Goal: Task Accomplishment & Management: Complete application form

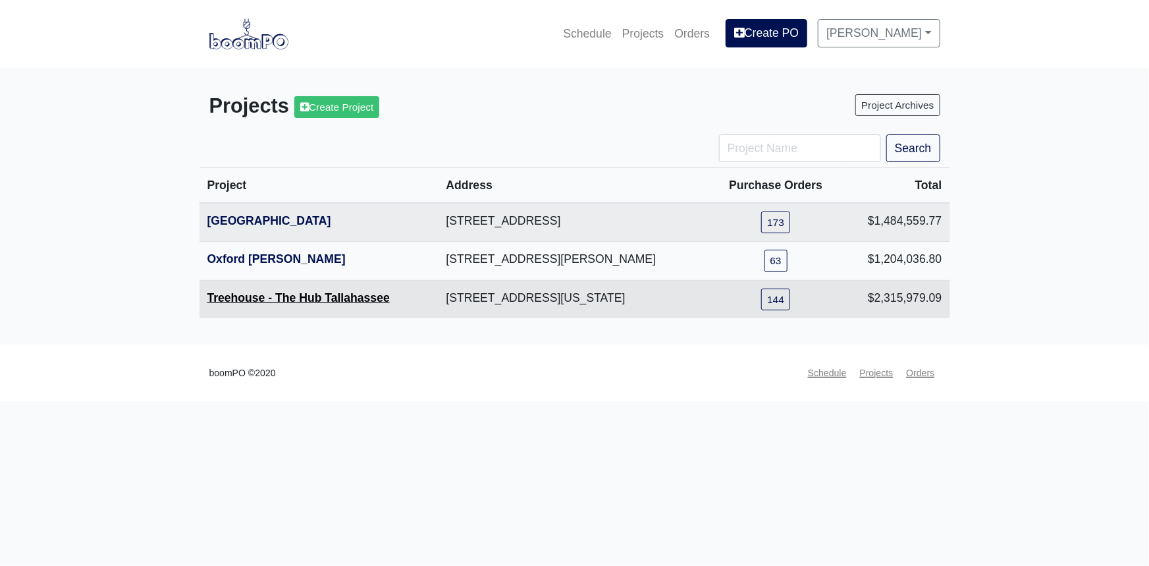
click at [321, 300] on link "Treehouse - The Hub Tallahassee" at bounding box center [298, 297] width 182 height 13
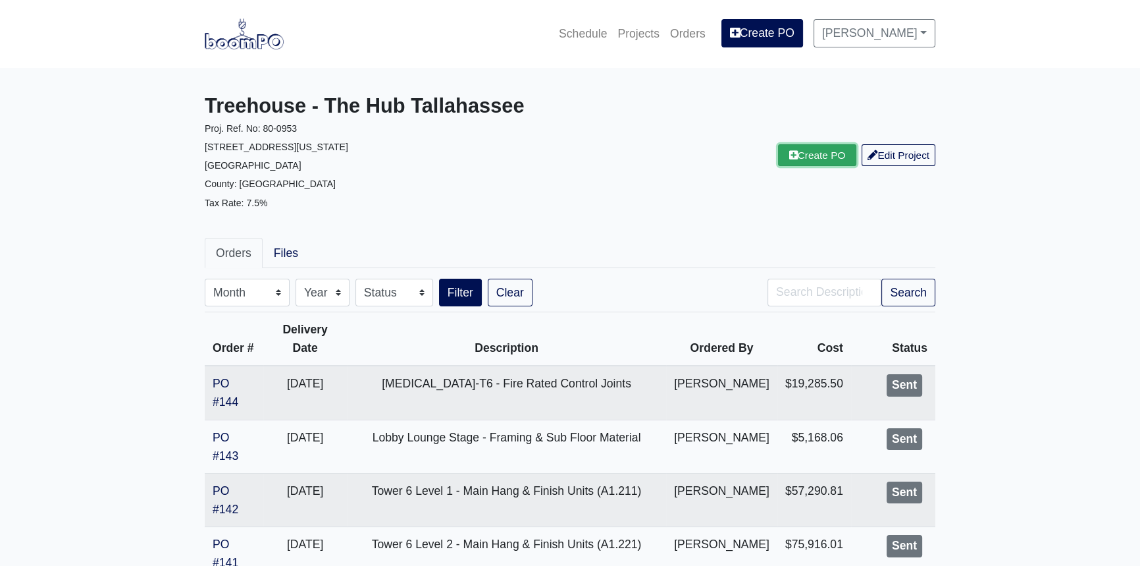
click at [824, 165] on link "Create PO" at bounding box center [817, 155] width 79 height 22
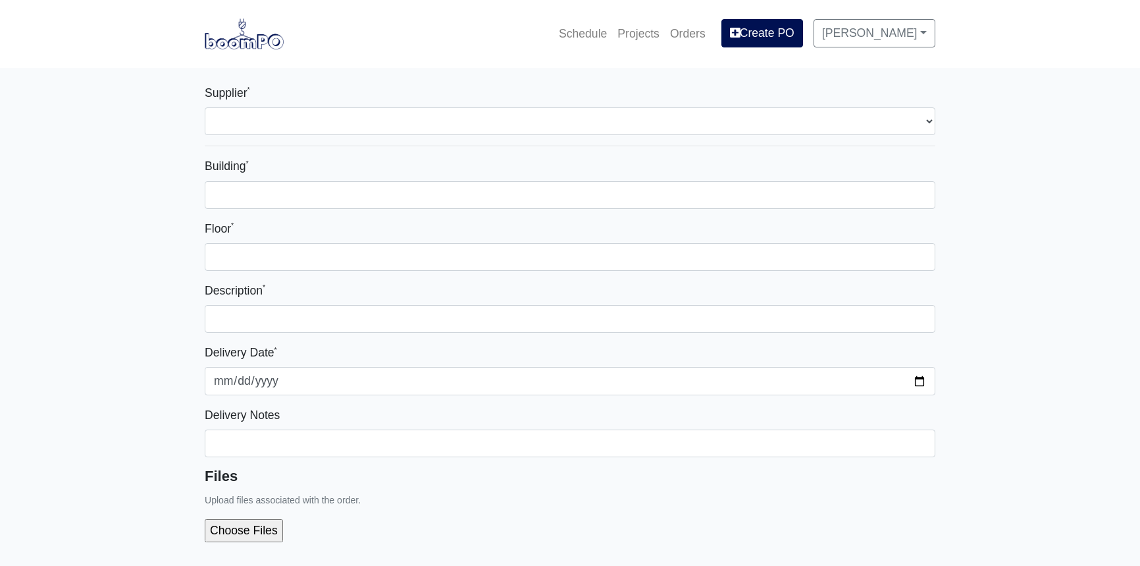
select select
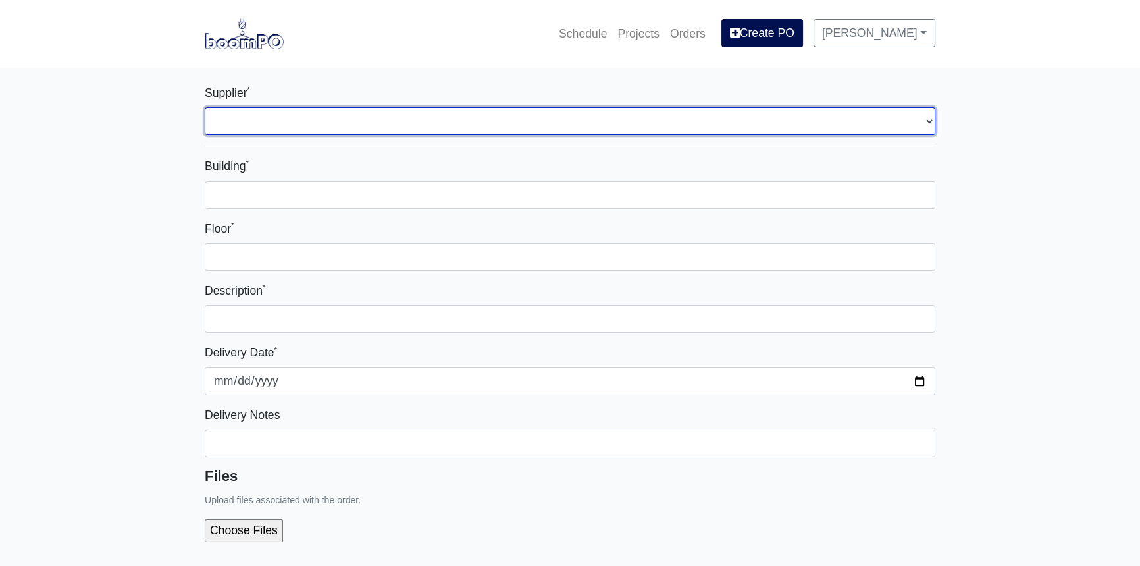
click at [463, 127] on select "Select one... L&W Supply – Tallahassee, FL Interior/Exterior Building Supply - …" at bounding box center [570, 121] width 731 height 28
select select "870"
click at [205, 107] on select "Select one... L&W Supply – Tallahassee, FL Interior/Exterior Building Supply - …" at bounding box center [570, 121] width 731 height 28
select select
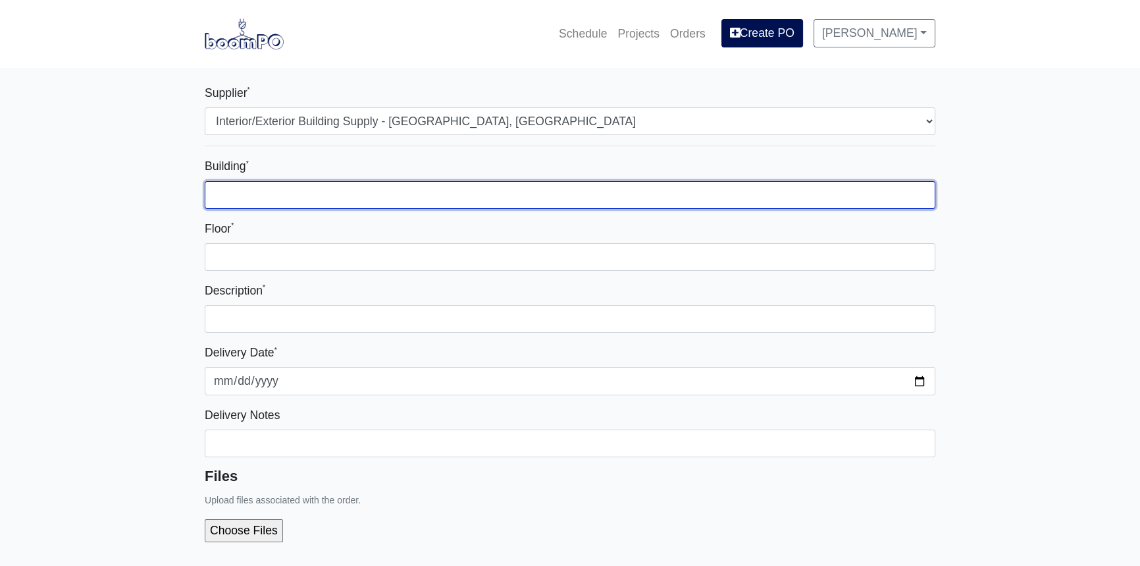
click at [363, 195] on input "Building *" at bounding box center [570, 195] width 731 height 28
type input "Elevators, Trophy Room, Parking Deck"
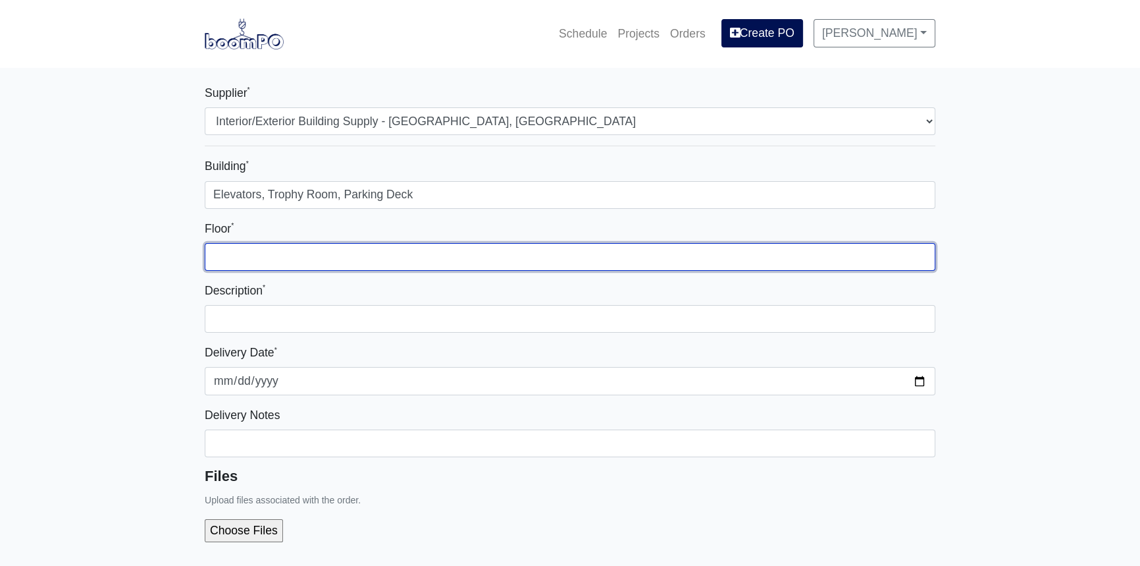
click at [266, 257] on input "Floor *" at bounding box center [570, 257] width 731 height 28
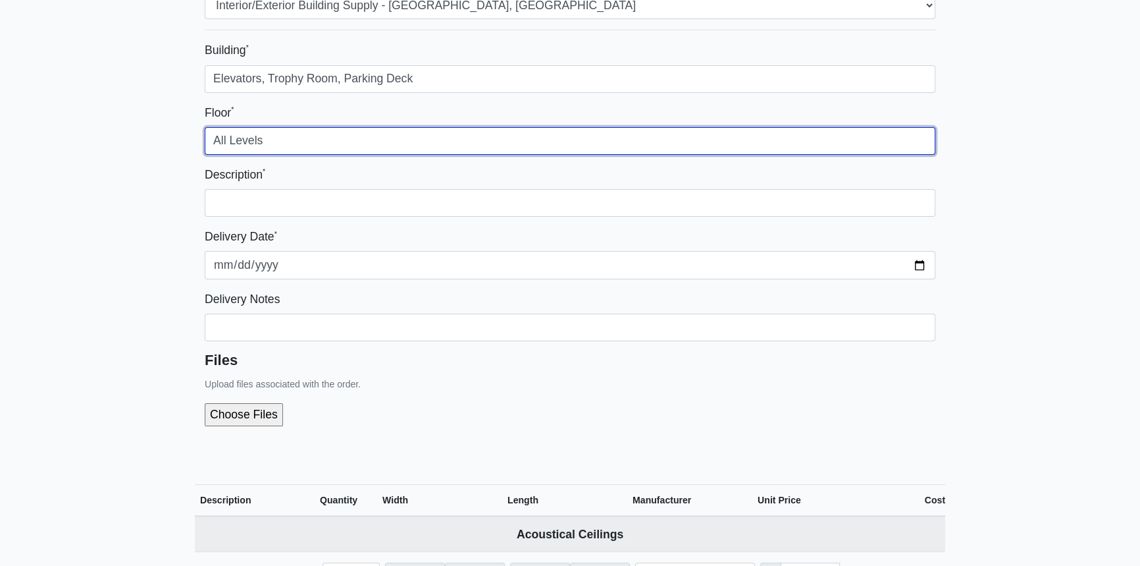
scroll to position [119, 0]
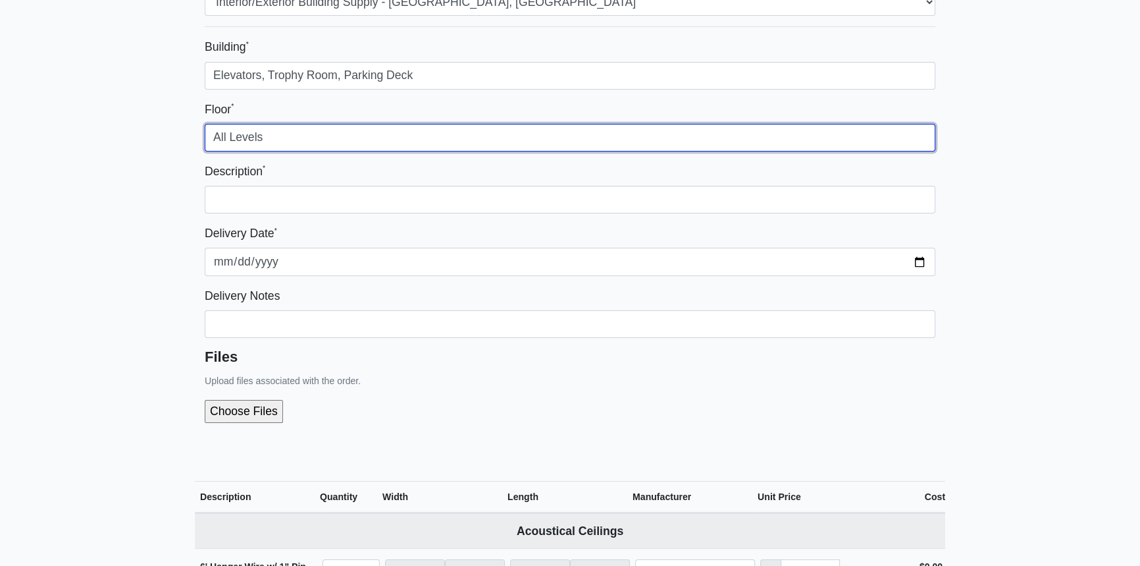
type input "All Levels"
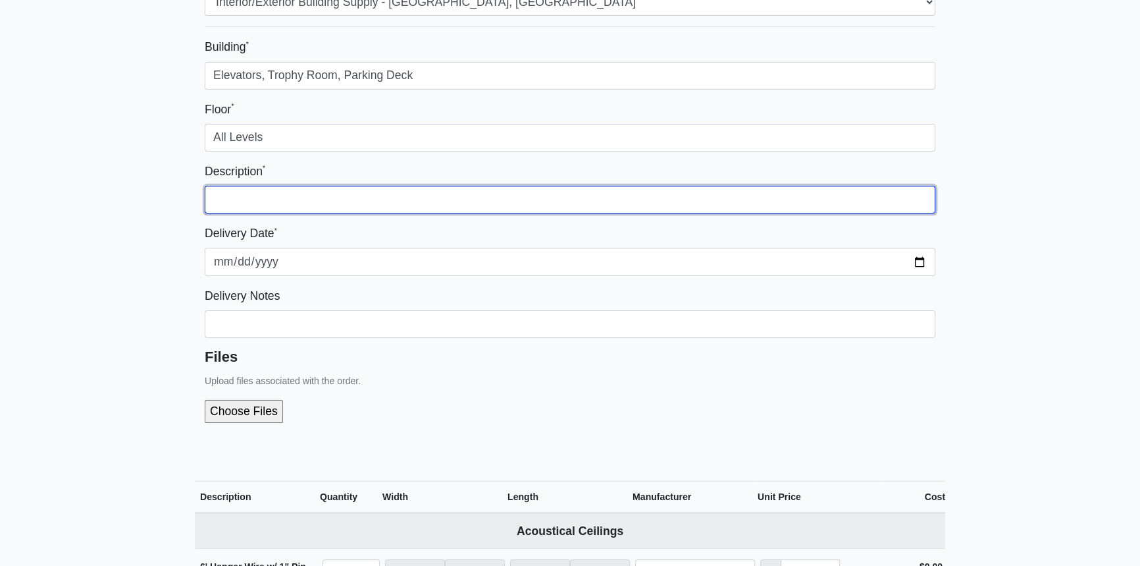
click at [269, 194] on input "text" at bounding box center [570, 200] width 731 height 28
drag, startPoint x: 302, startPoint y: 199, endPoint x: 289, endPoint y: 199, distance: 13.2
click at [289, 199] on input "Metal Framing for Elevator Lobbies, Trophy Room and Parking Deck" at bounding box center [570, 200] width 731 height 28
type input "Metal Framing - Elevator Lobbies, Trophy Room and Parking Deck"
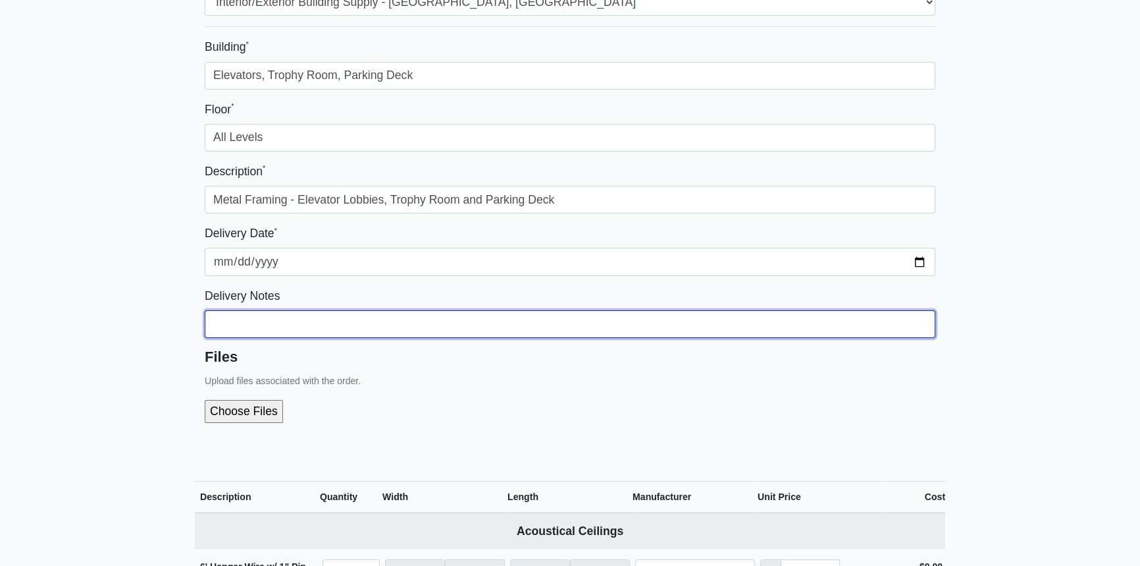
click at [289, 90] on input "Building *" at bounding box center [570, 76] width 731 height 28
type input "Please deliver ASAP. See Attached of breakdown for delivery locations."
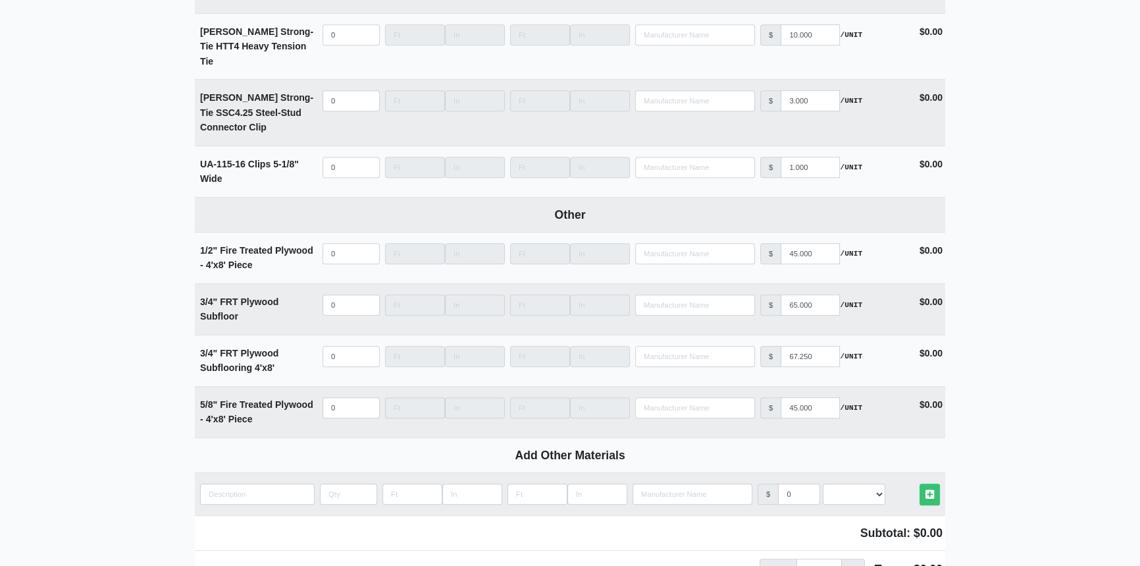
scroll to position [7181, 0]
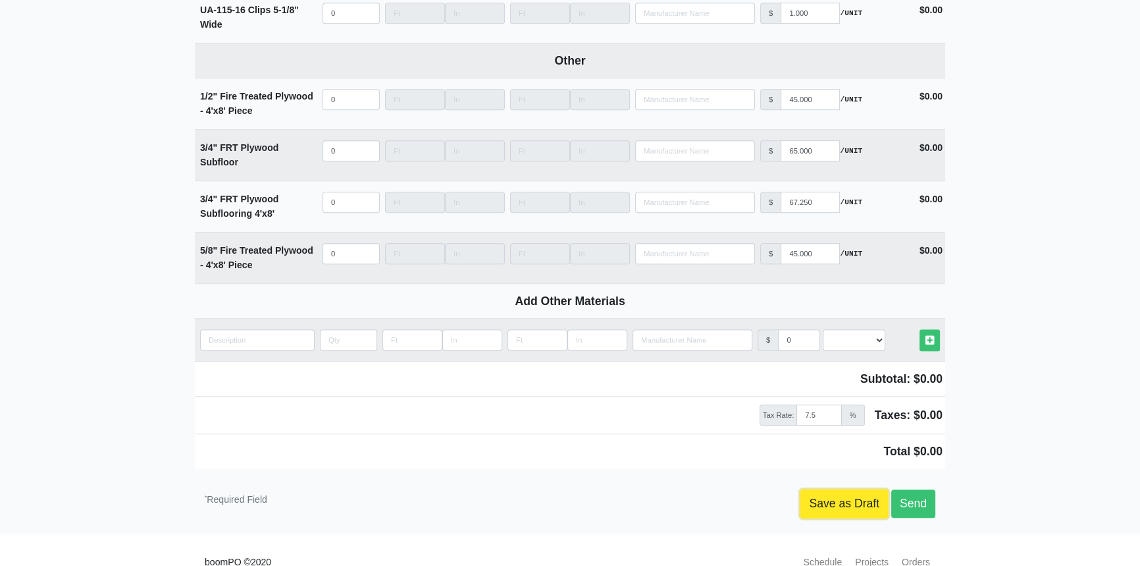
click at [842, 489] on link "Save as Draft" at bounding box center [845, 503] width 88 height 28
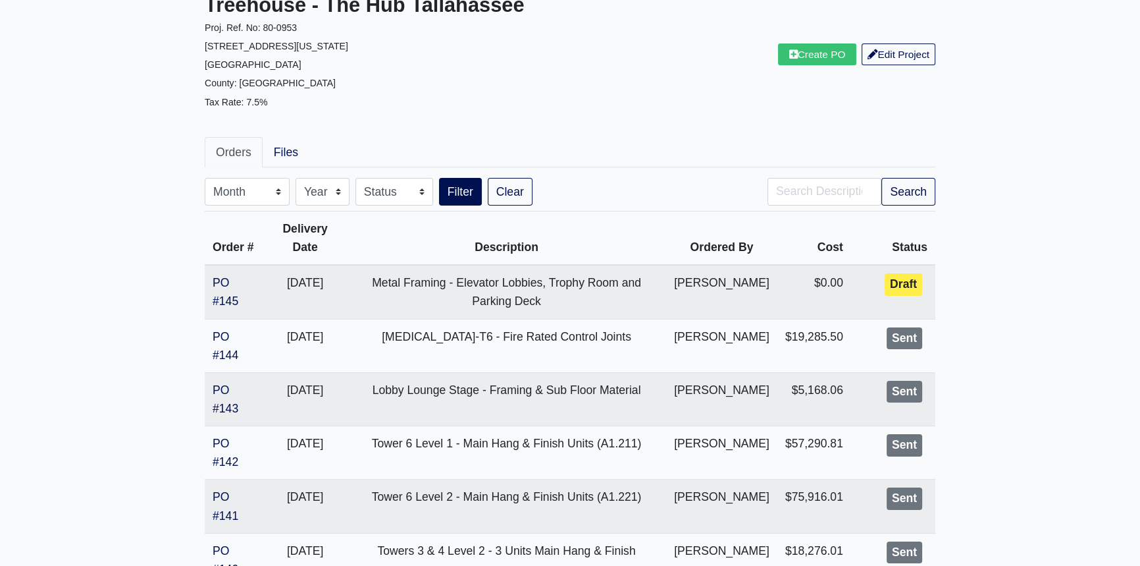
scroll to position [119, 0]
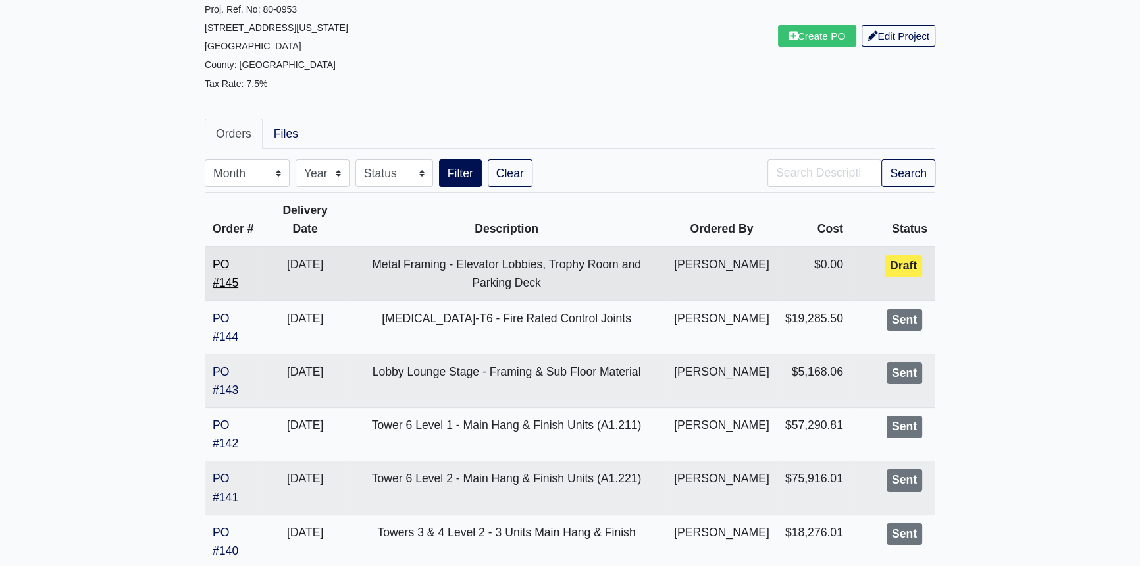
click at [228, 289] on link "PO #145" at bounding box center [226, 273] width 26 height 32
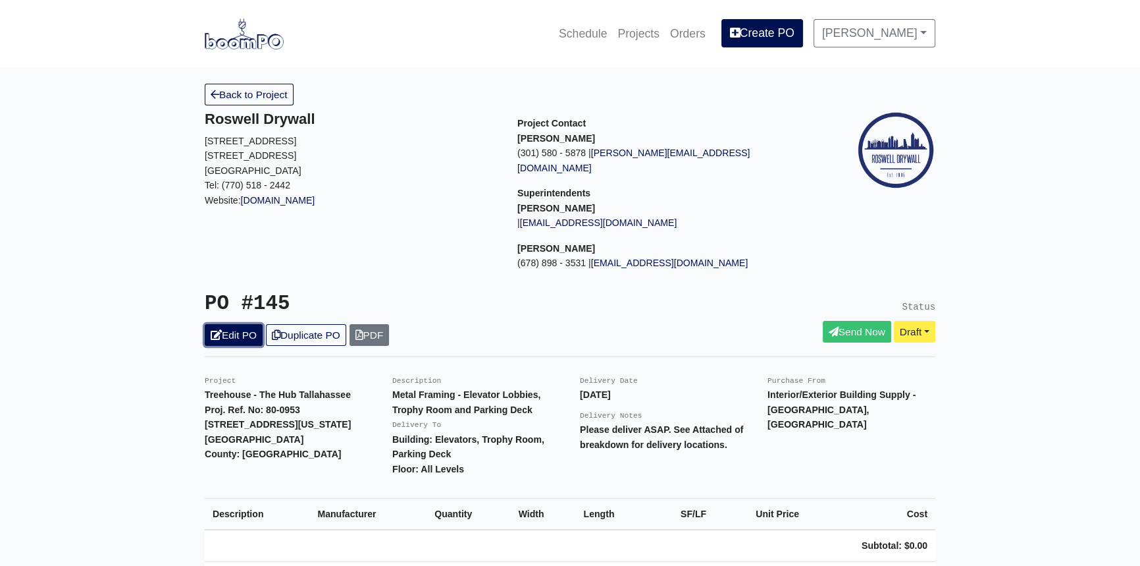
click at [237, 324] on link "Edit PO" at bounding box center [234, 335] width 58 height 22
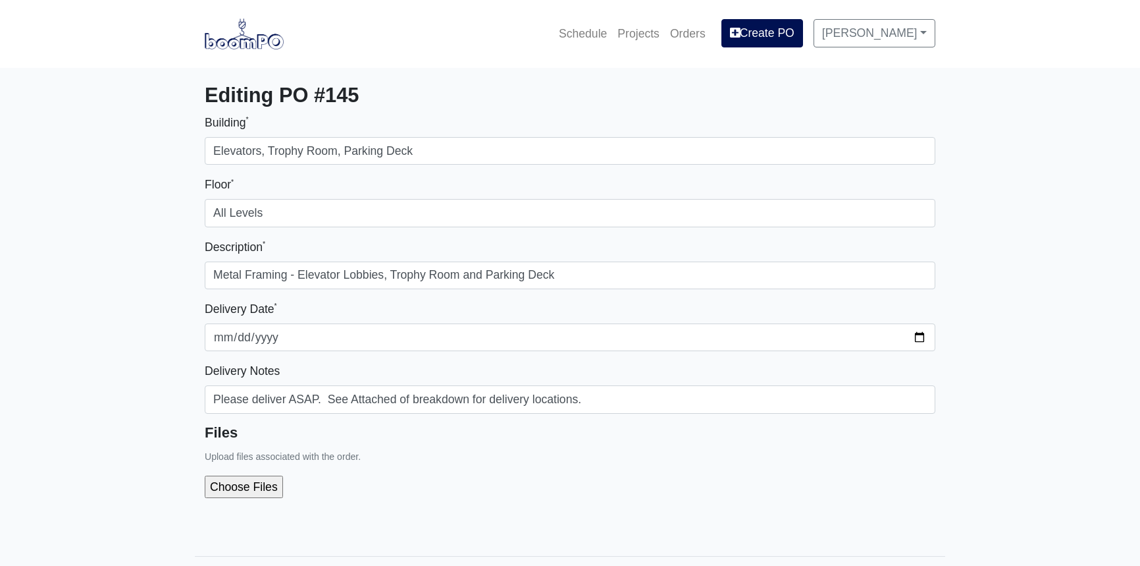
select select
click at [261, 485] on input "file" at bounding box center [314, 486] width 219 height 22
type input "C:\fakepath\For PO 145.pdf"
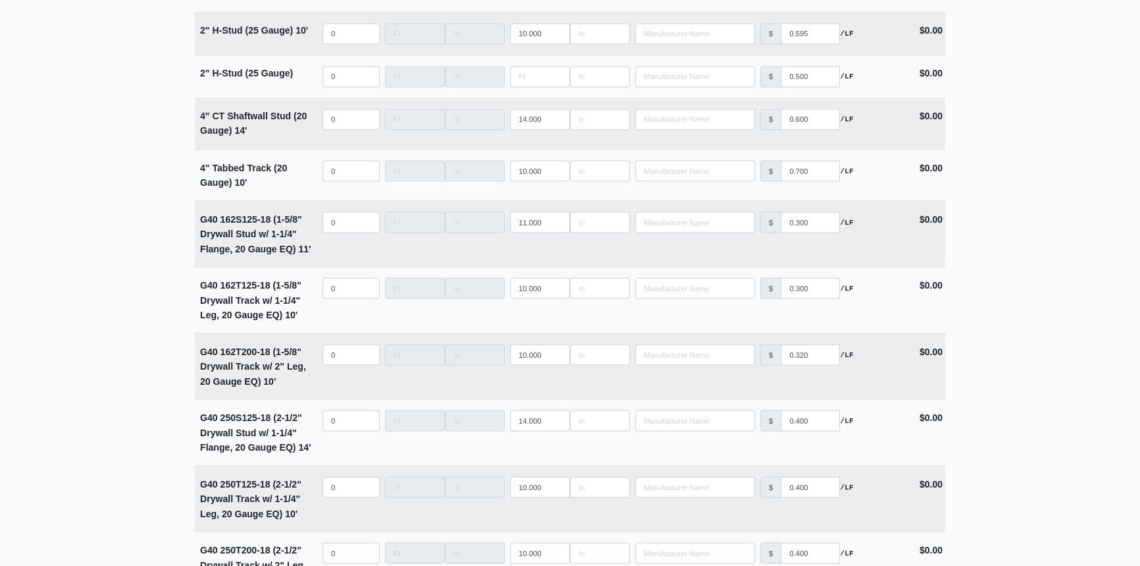
scroll to position [2993, 0]
type input "12"
click at [557, 213] on input "12" at bounding box center [540, 221] width 60 height 21
click at [348, 217] on input "quantity" at bounding box center [351, 221] width 57 height 21
type input "3"
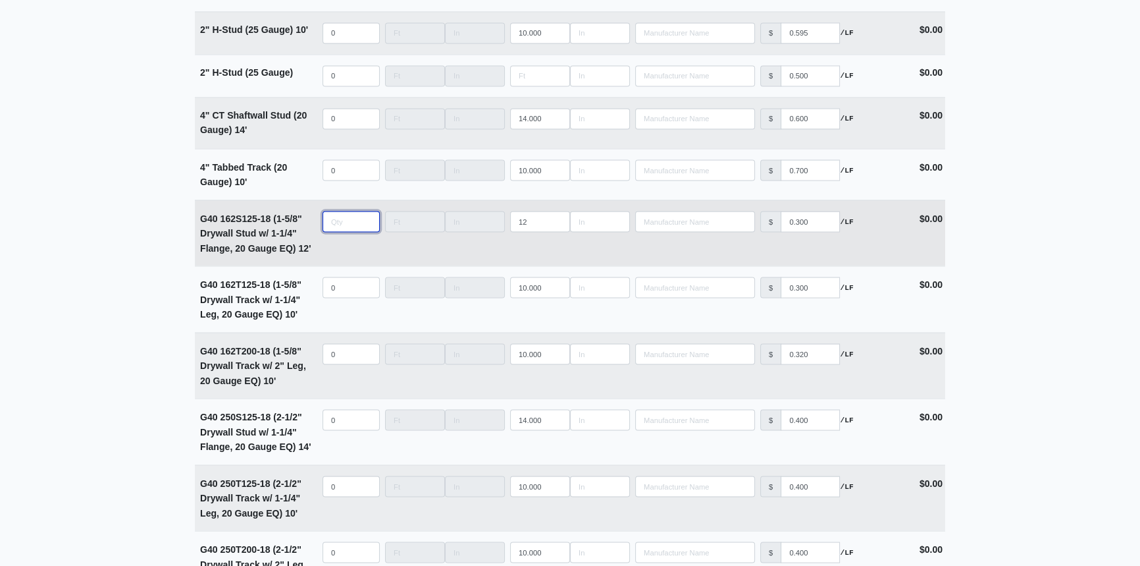
select select
type input "30"
select select
type input "300"
select select
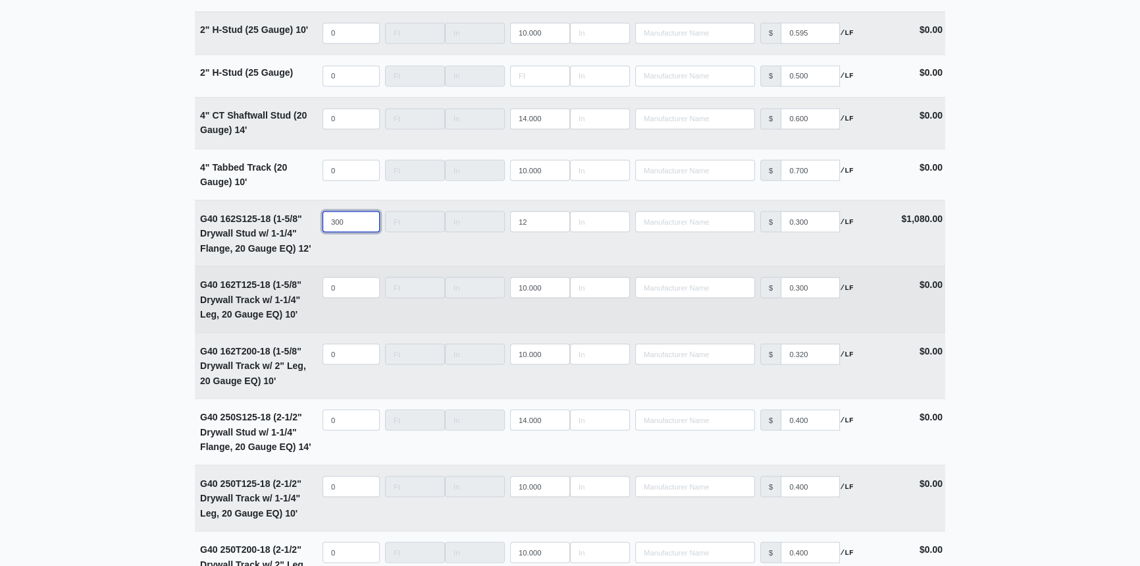
type input "300"
click at [344, 282] on input "quantity" at bounding box center [351, 287] width 57 height 21
type input "2"
select select
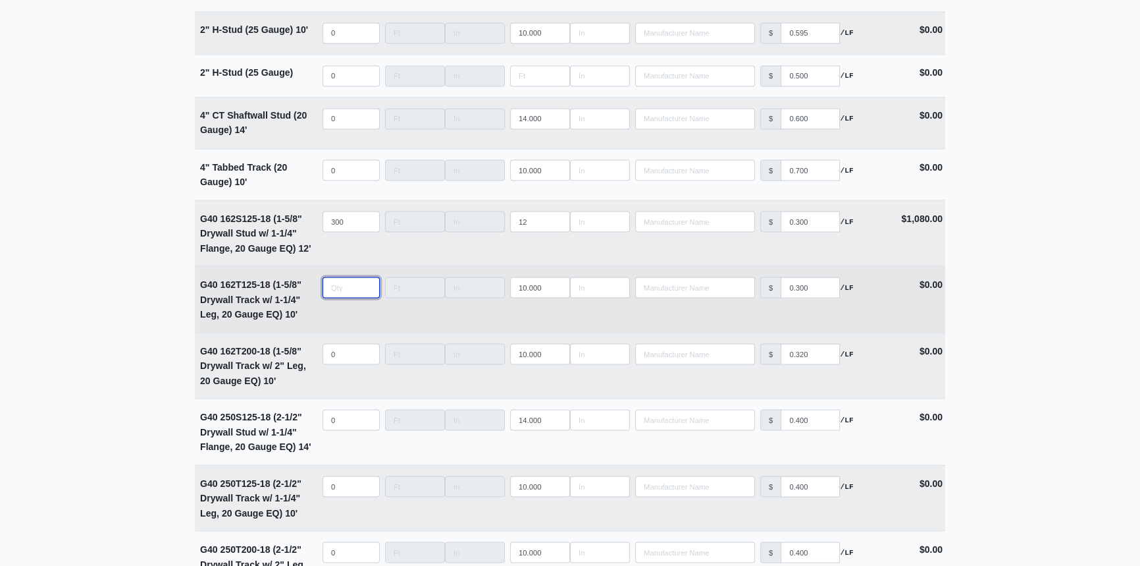
type input "2"
select select
type input "20"
select select
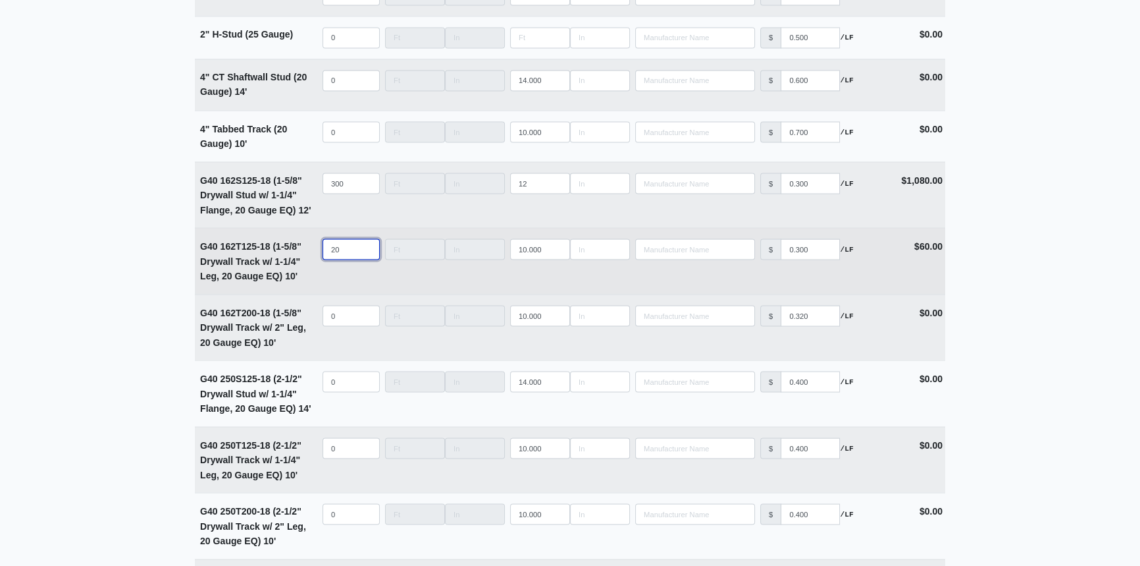
scroll to position [3053, 0]
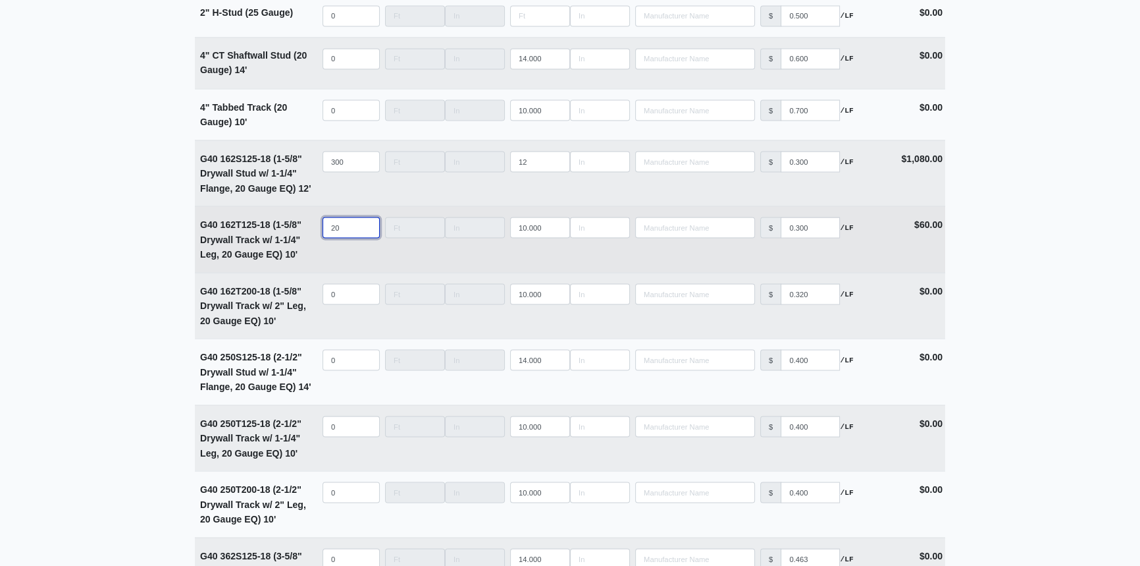
drag, startPoint x: 342, startPoint y: 223, endPoint x: 323, endPoint y: 224, distance: 19.1
click at [323, 224] on input "20" at bounding box center [351, 227] width 57 height 21
type input "1"
select select
type input "10"
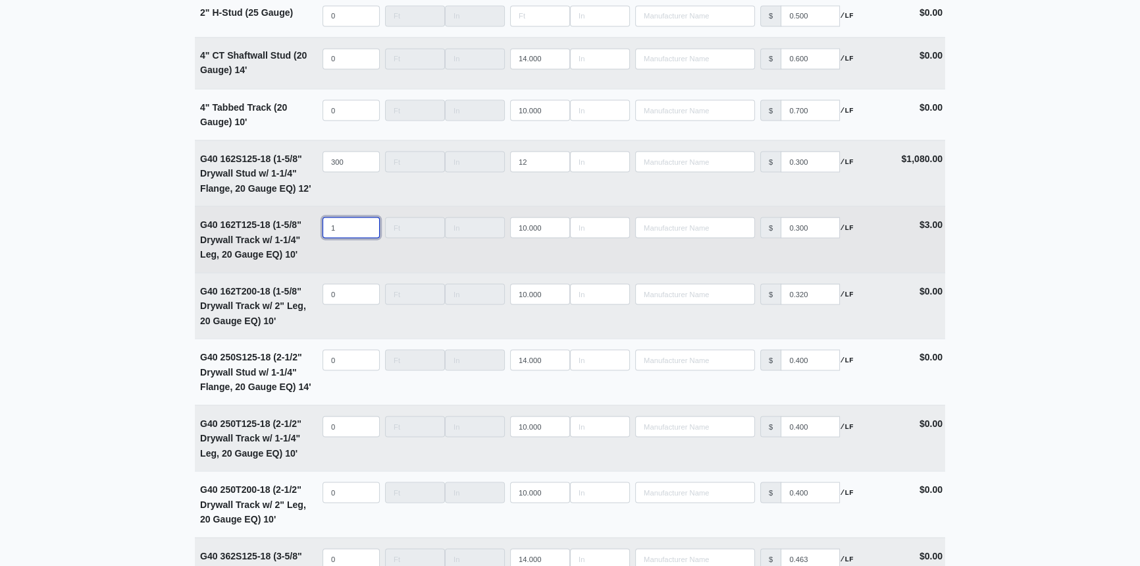
select select
type input "100"
select select
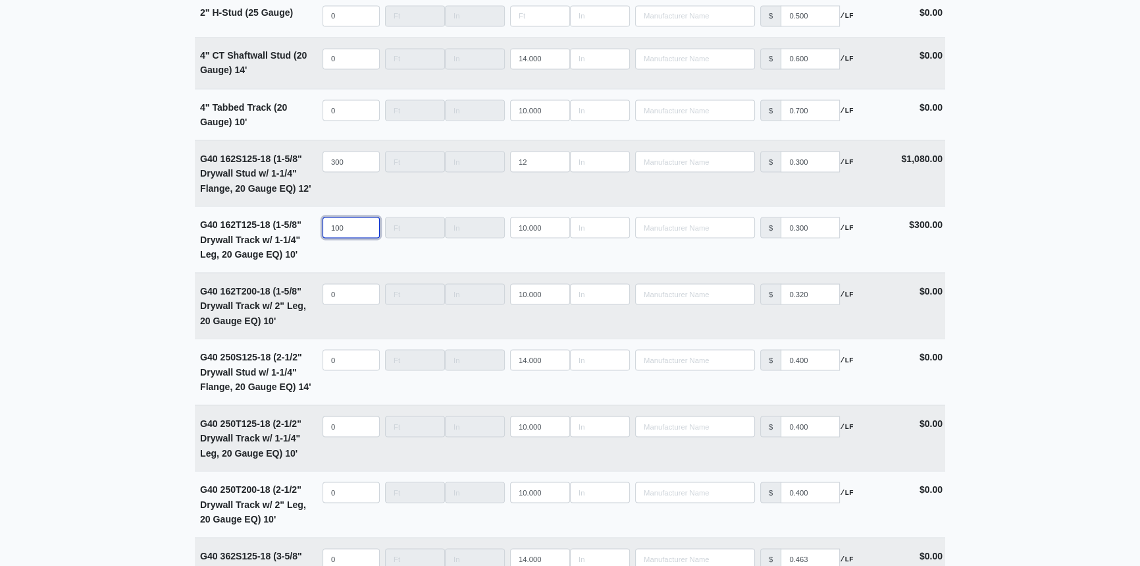
type input "100"
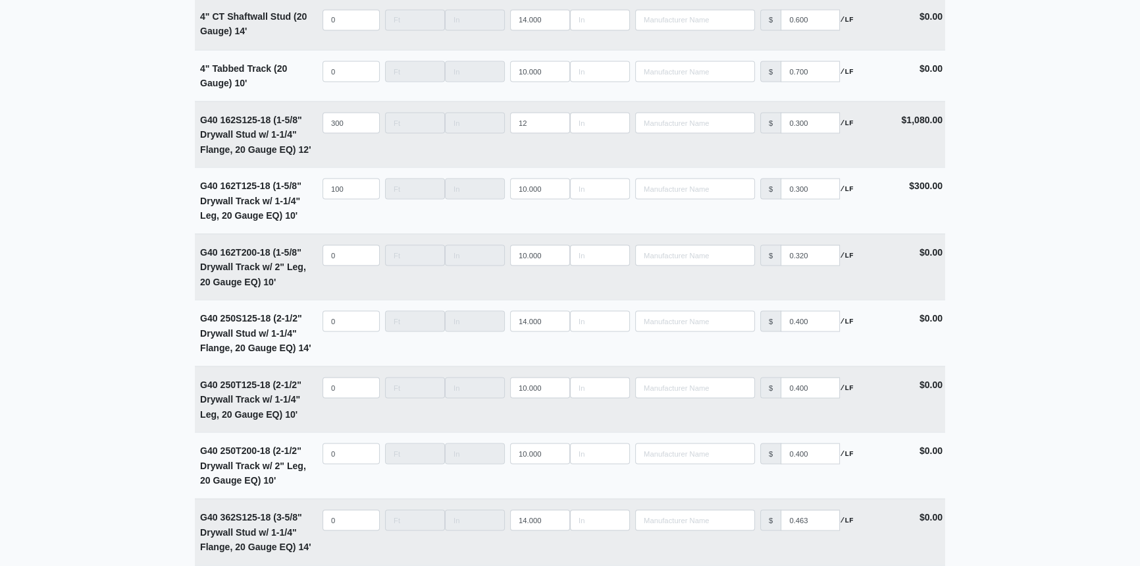
scroll to position [3113, 0]
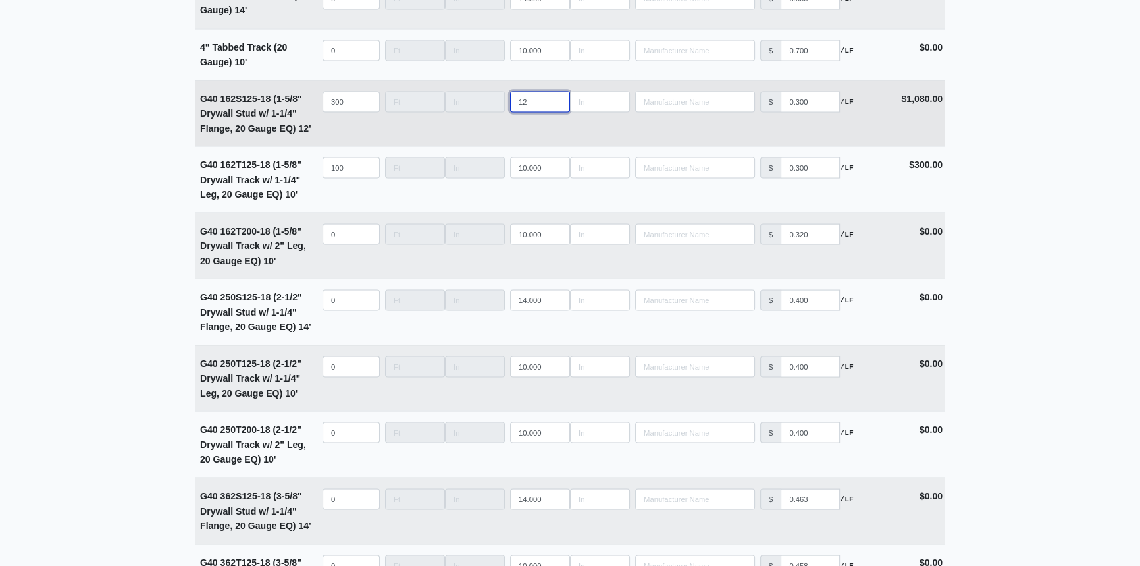
click at [535, 92] on input "12" at bounding box center [540, 101] width 60 height 21
type input "12.000"
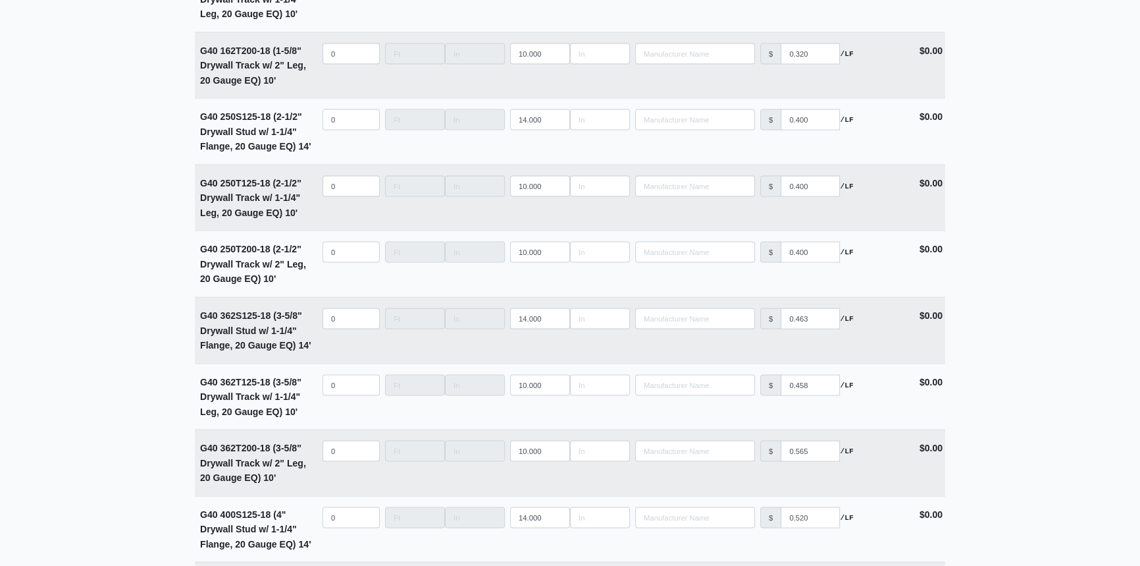
scroll to position [3352, 0]
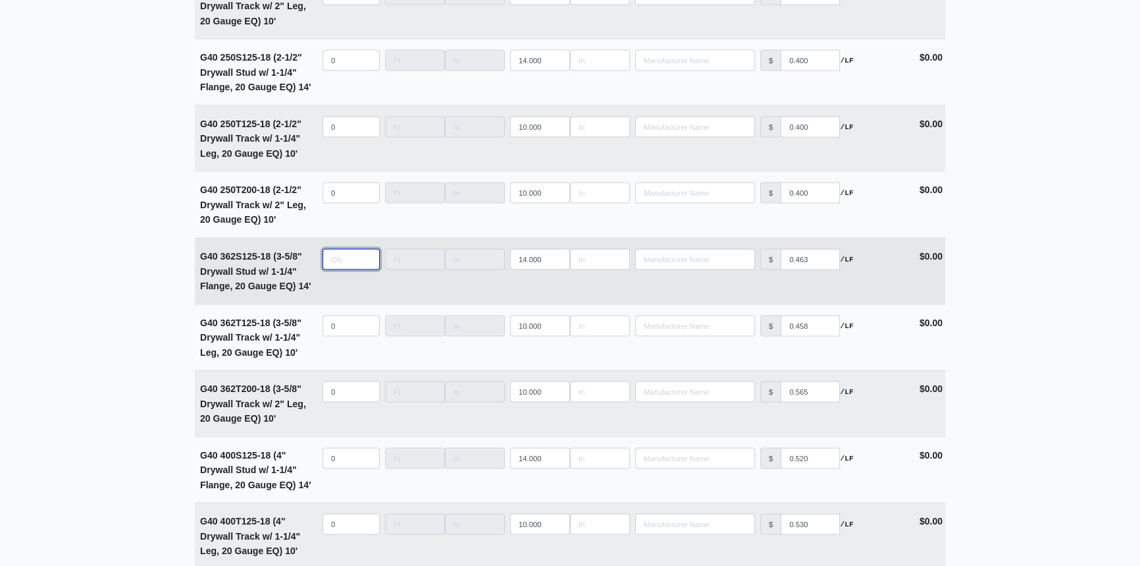
click at [340, 255] on input "quantity" at bounding box center [351, 259] width 57 height 21
type input "2"
select select
type input "20"
select select
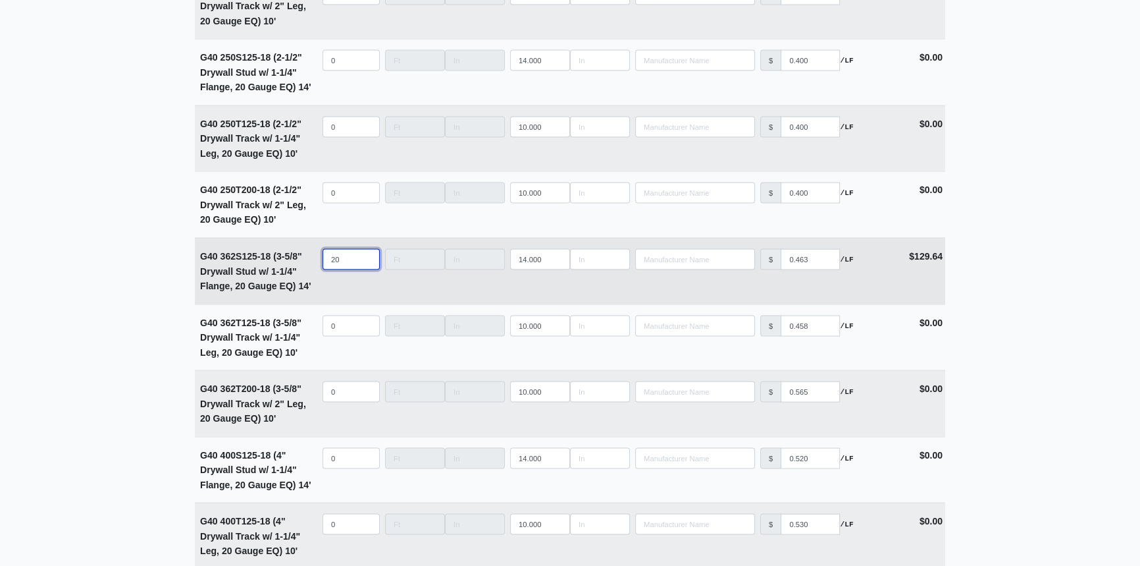
type input "20"
type input "15"
select select
click at [556, 254] on input "15" at bounding box center [540, 259] width 60 height 21
type input "14"
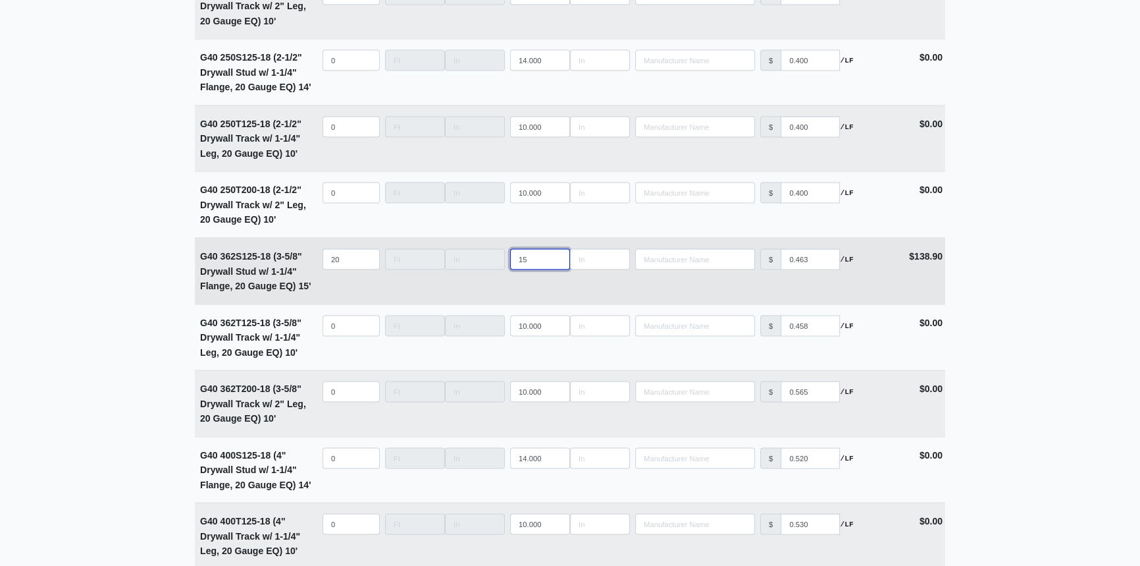
select select
click at [558, 257] on input "14" at bounding box center [540, 259] width 60 height 21
type input "13"
select select
click at [558, 257] on input "13" at bounding box center [540, 259] width 60 height 21
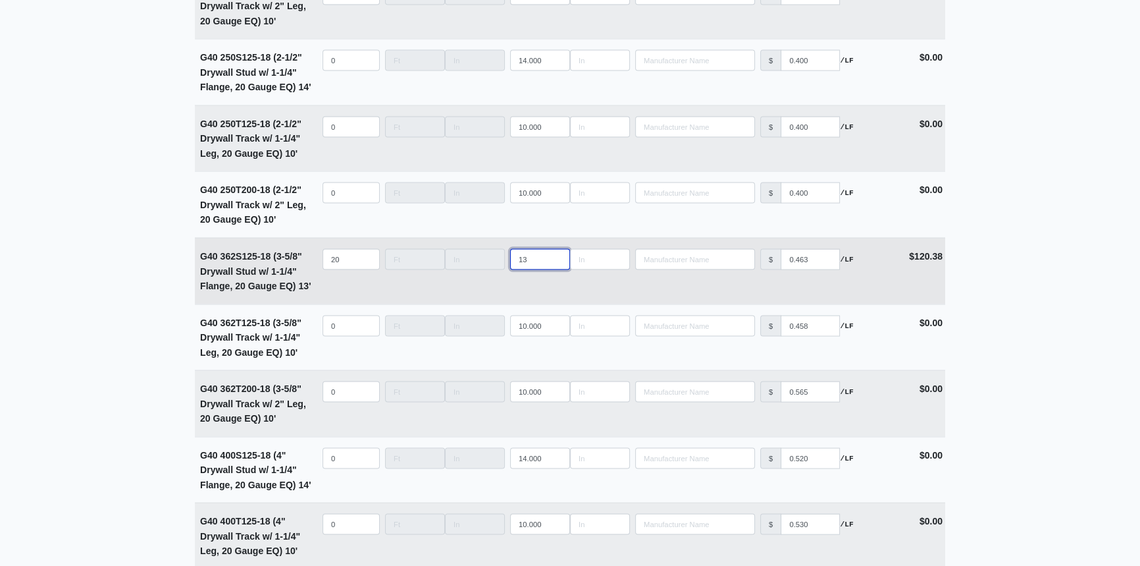
type input "12"
select select
click at [558, 257] on input "12" at bounding box center [540, 259] width 60 height 21
type input "12.000"
click at [150, 335] on main "Editing PO #145 Building * Elevators, Trophy Room, Parking Deck Floor * All Lev…" at bounding box center [570, 546] width 1140 height 7660
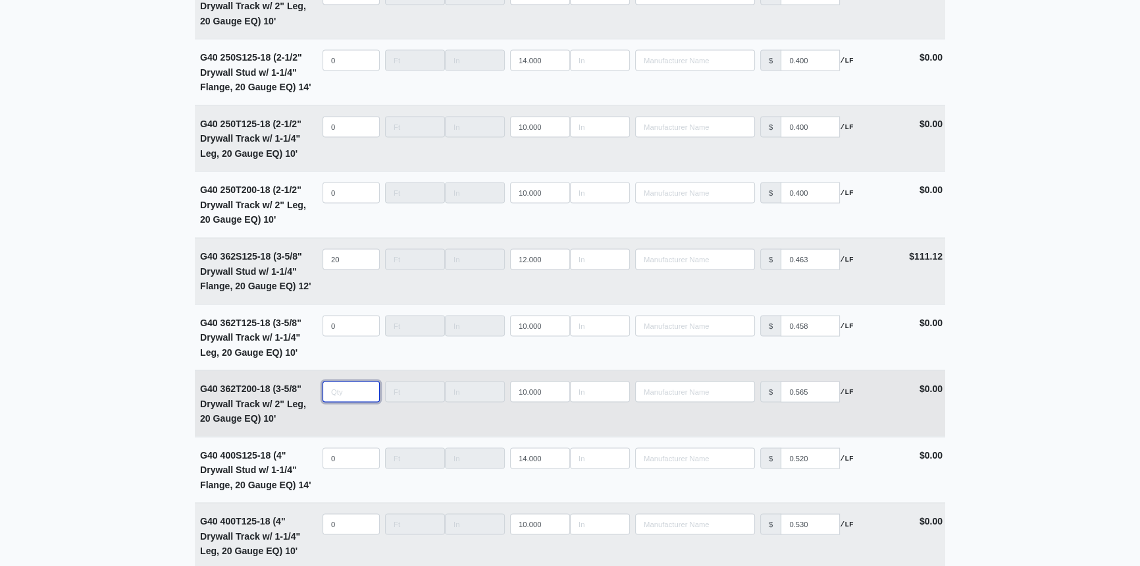
click at [345, 389] on input "quantity" at bounding box center [351, 391] width 57 height 21
type input "3"
select select
type input "30"
select select
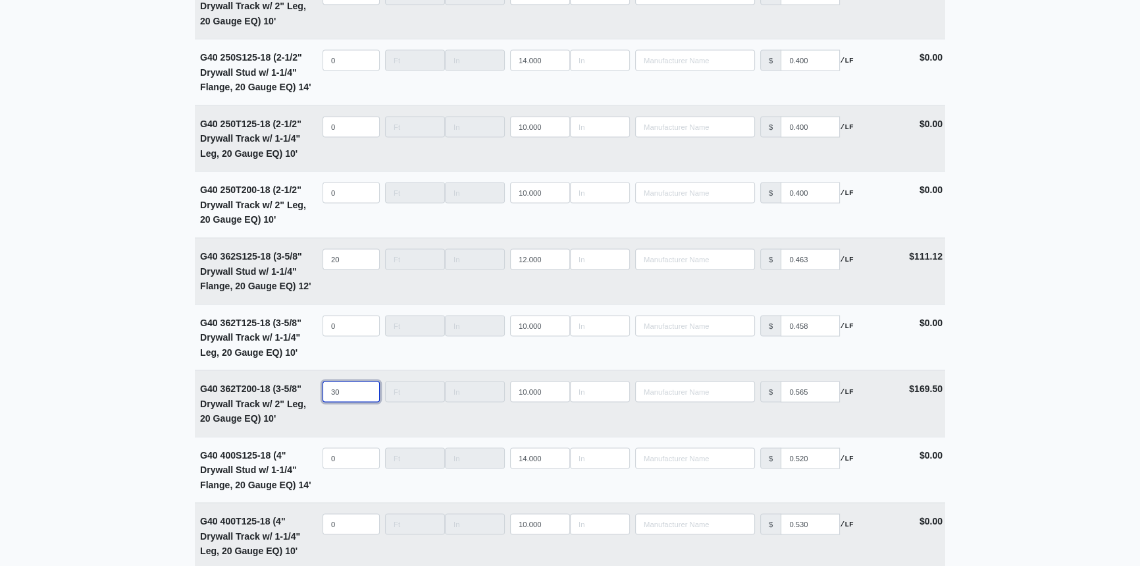
type input "30"
click at [144, 410] on main "Editing PO #145 Building * Elevators, Trophy Room, Parking Deck Floor * All Lev…" at bounding box center [570, 546] width 1140 height 7660
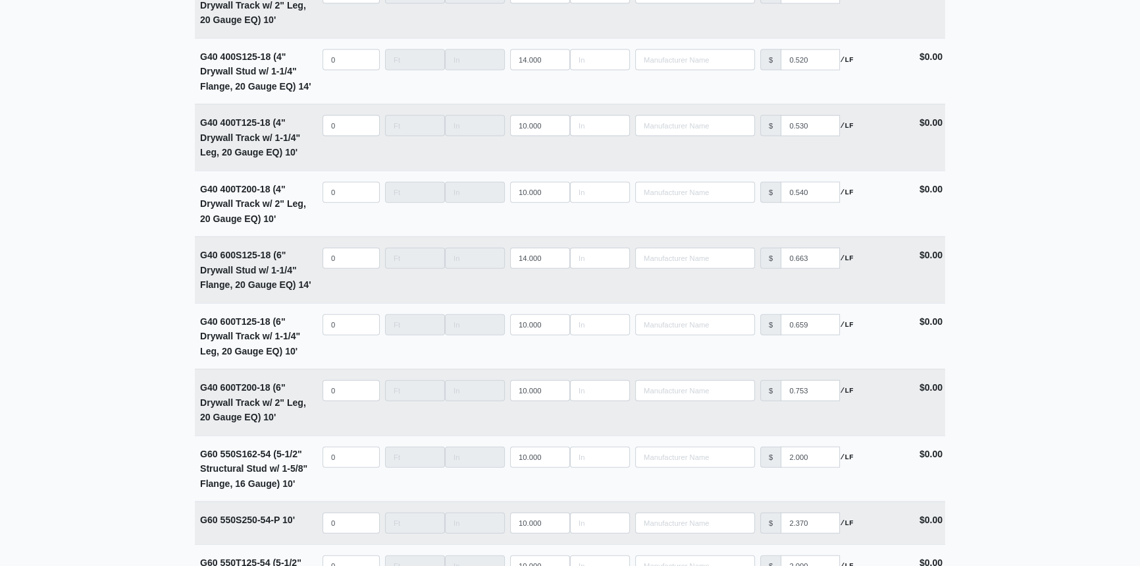
scroll to position [3771, 0]
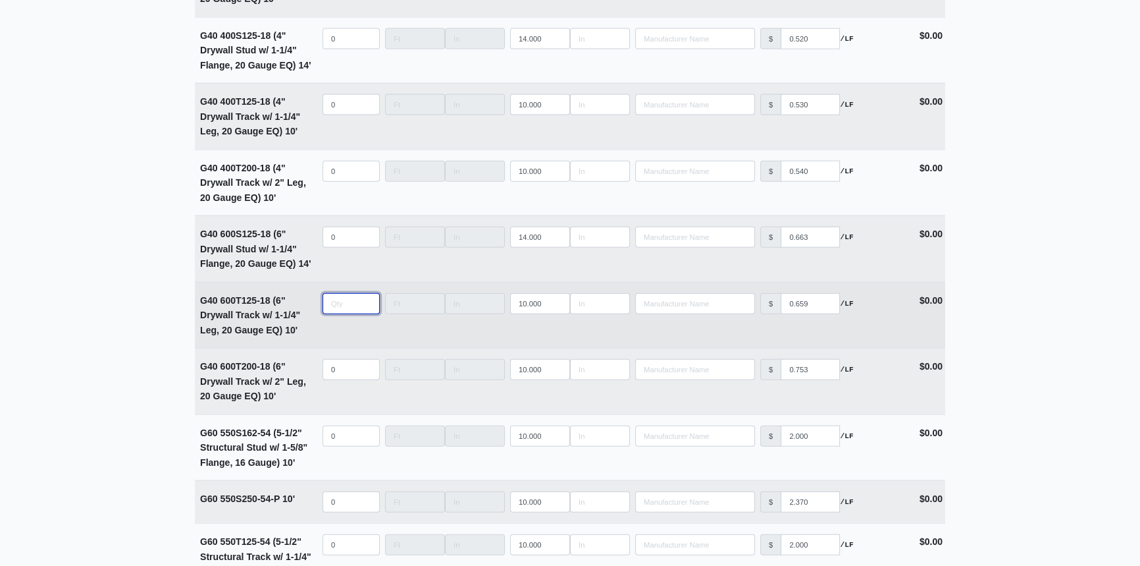
click at [345, 296] on input "quantity" at bounding box center [351, 303] width 57 height 21
type input "1"
select select
type input "10"
select select
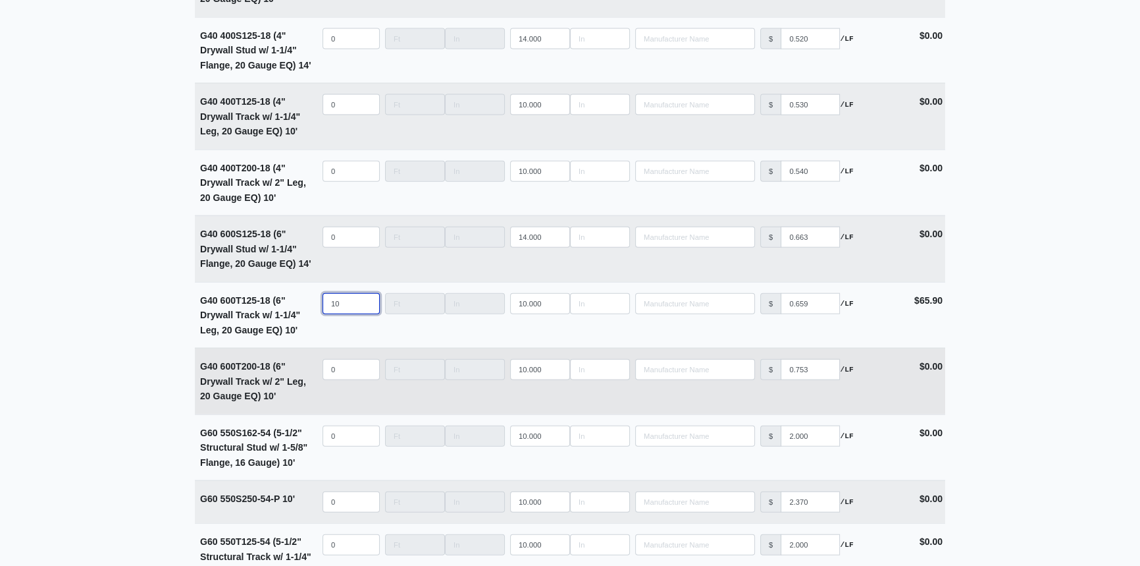
type input "10"
click at [340, 366] on input "quantity" at bounding box center [351, 369] width 57 height 21
type input "1"
select select
type input "10"
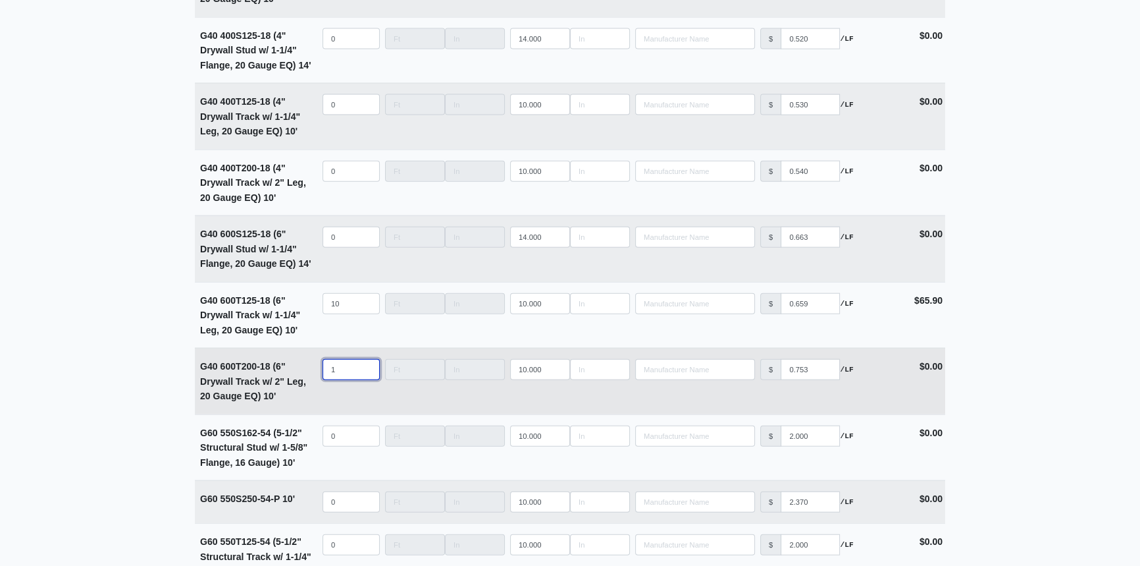
select select
type input "10"
click at [128, 373] on main "Editing PO #145 Building * Elevators, Trophy Room, Parking Deck Floor * All Lev…" at bounding box center [570, 127] width 1140 height 7660
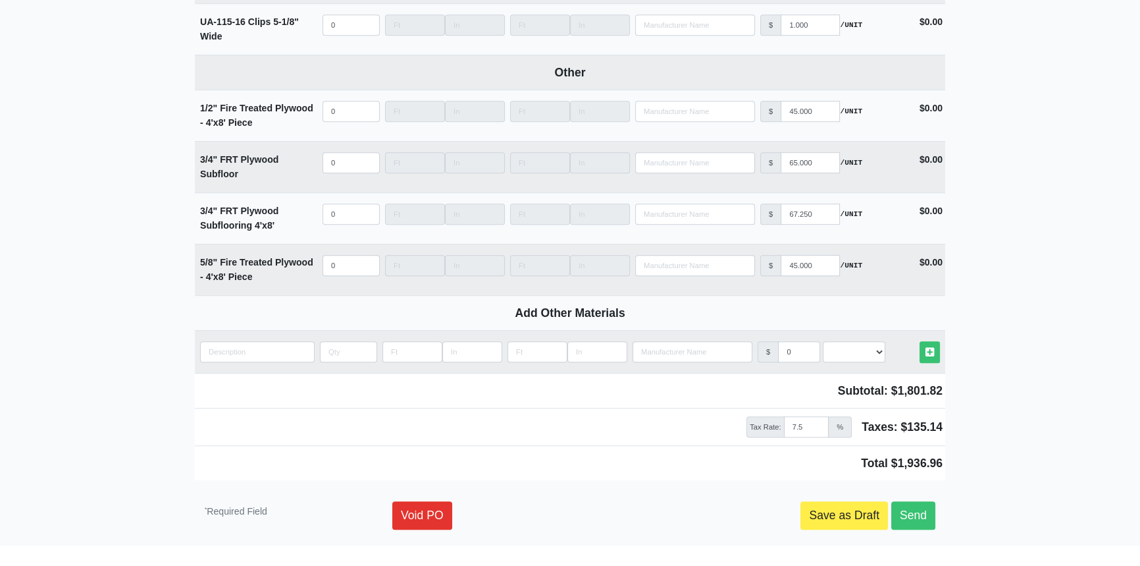
scroll to position [7195, 0]
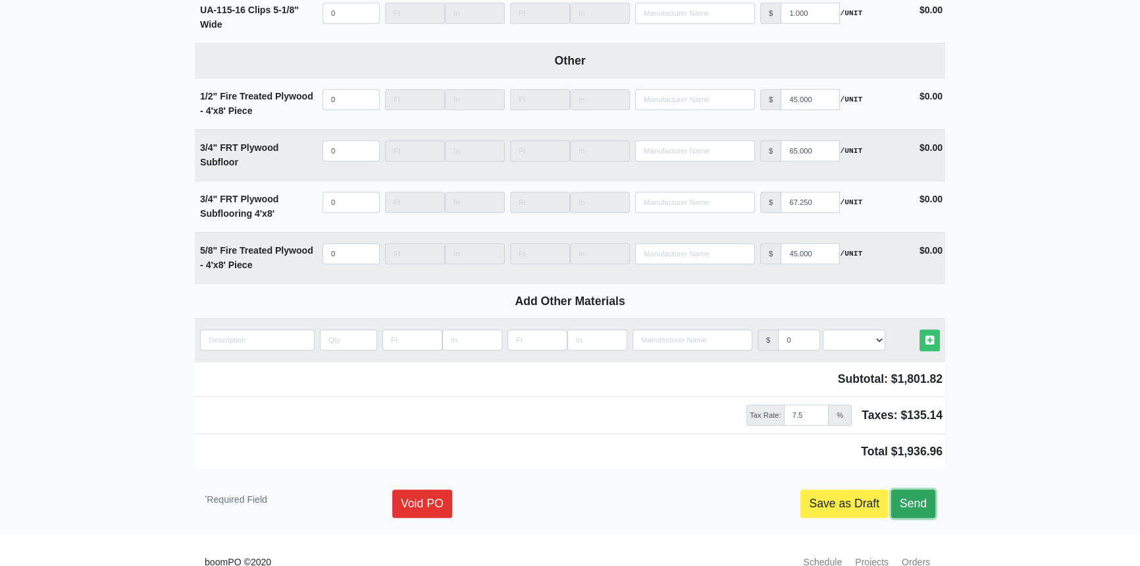
click at [928, 489] on link "Send" at bounding box center [914, 503] width 44 height 28
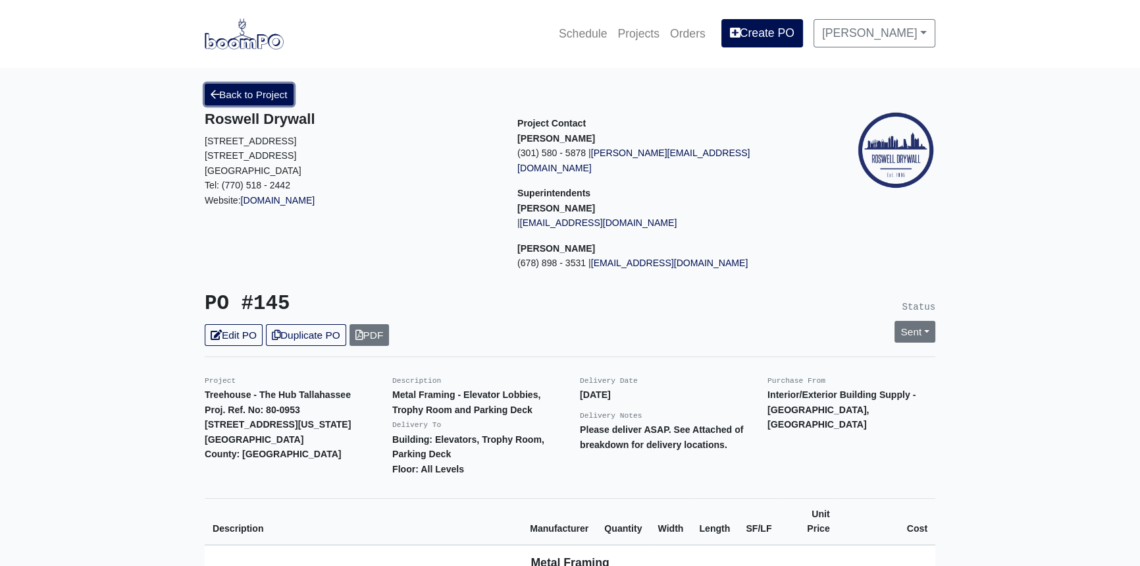
click at [258, 90] on link "Back to Project" at bounding box center [249, 95] width 89 height 22
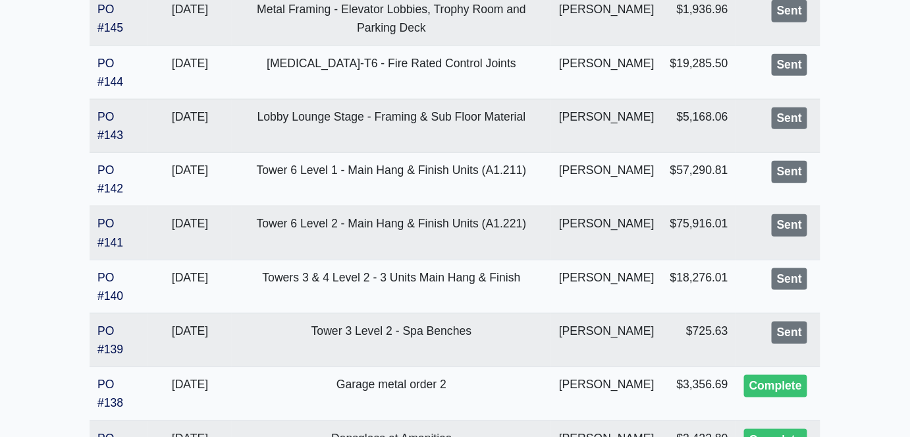
scroll to position [419, 0]
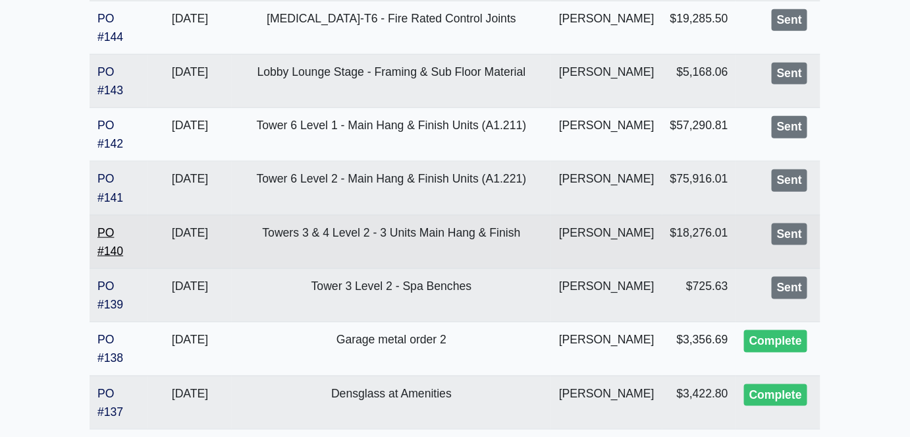
click at [109, 257] on link "PO #140" at bounding box center [110, 242] width 26 height 32
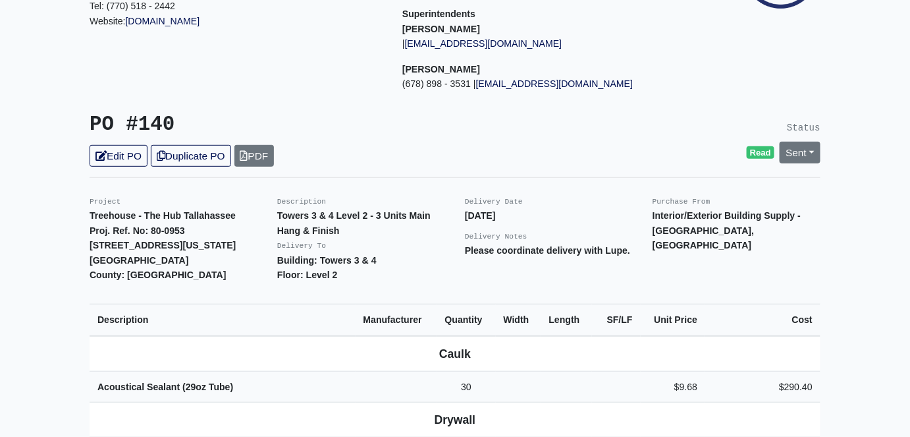
scroll to position [239, 0]
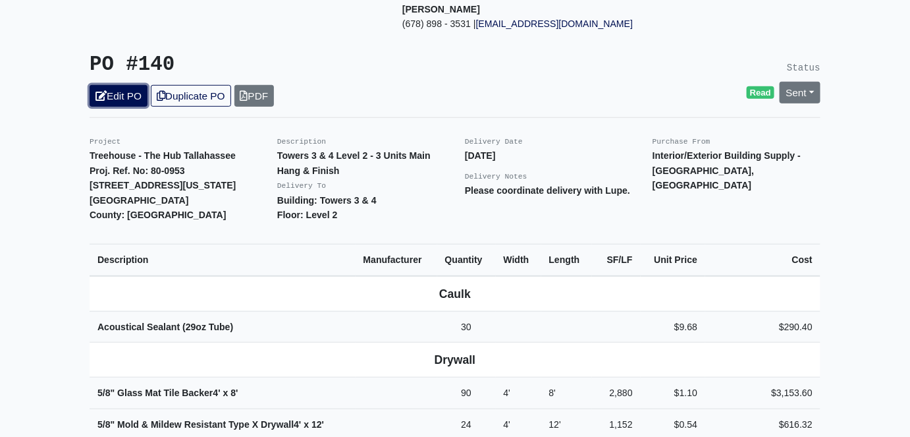
click at [131, 85] on link "Edit PO" at bounding box center [119, 96] width 58 height 22
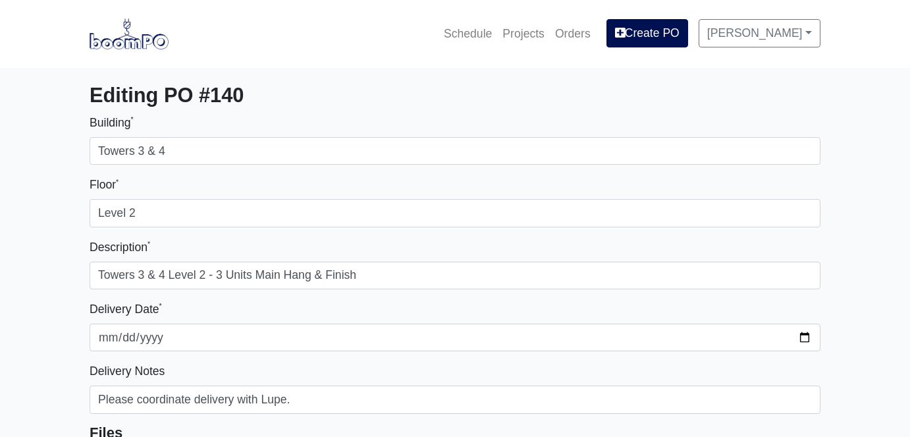
select select
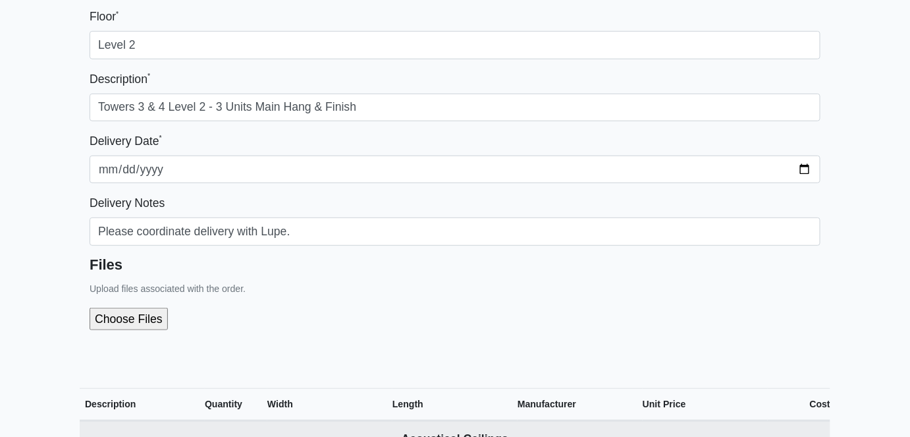
scroll to position [239, 0]
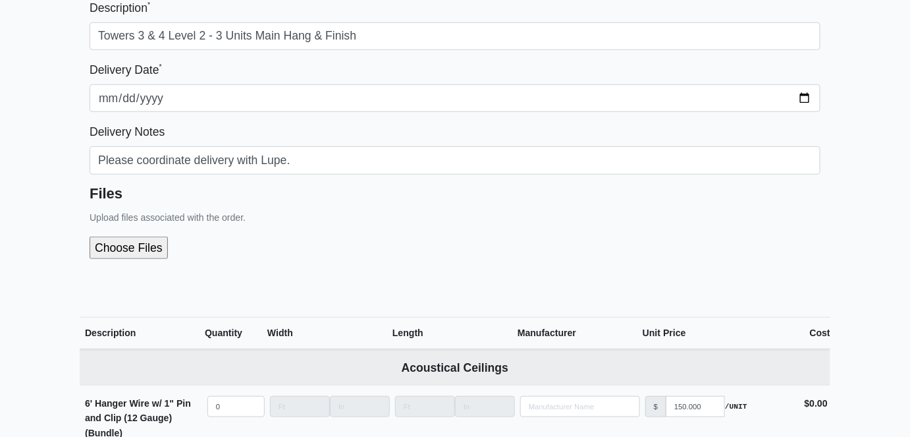
click at [146, 249] on input "file" at bounding box center [199, 247] width 219 height 22
type input "C:\fakepath\T3 & T4 Level 2 - 3 Units REV-01.pdf"
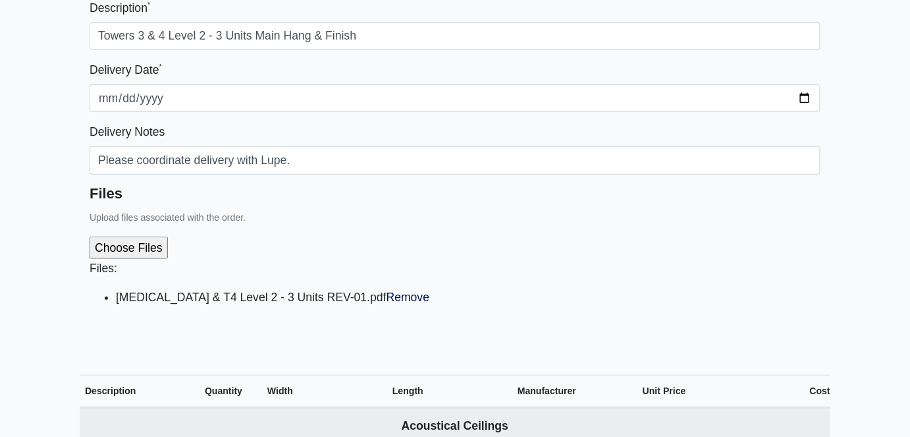
scroll to position [179, 0]
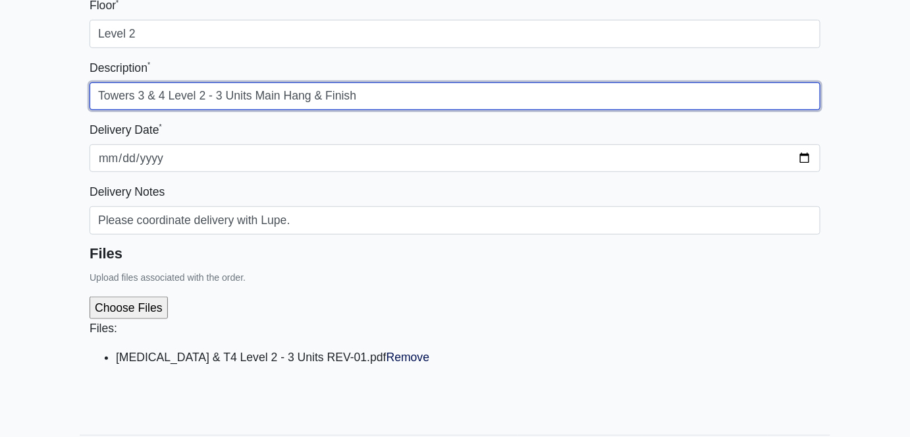
click at [252, 95] on input "Towers 3 & 4 Level 2 - 3 Units Main Hang & Finish" at bounding box center [455, 96] width 731 height 28
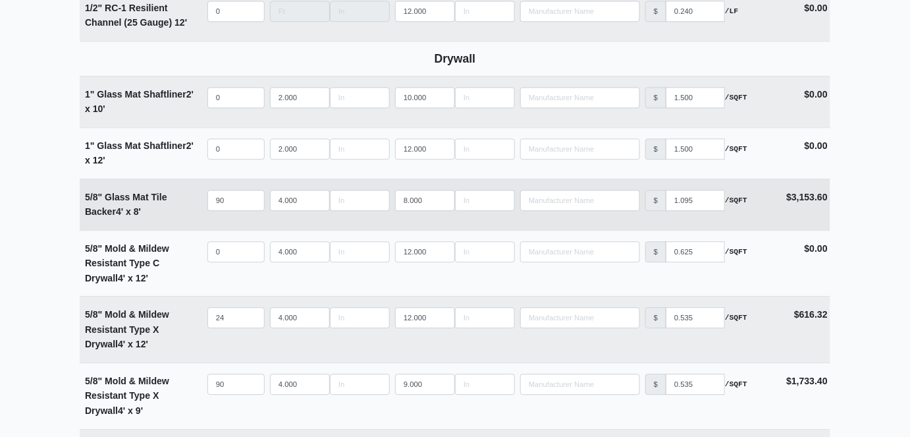
scroll to position [1077, 0]
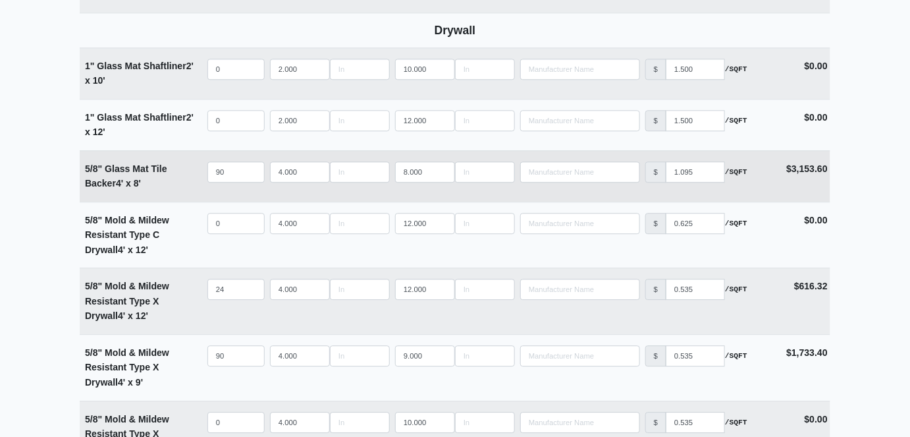
type input "Towers 3 & 4 Level 2 - 3 Units, Spa & Corridor Main Hang & Finish"
drag, startPoint x: 225, startPoint y: 171, endPoint x: 208, endPoint y: 173, distance: 16.5
click at [208, 173] on input "90" at bounding box center [235, 171] width 57 height 21
type input "1"
select select
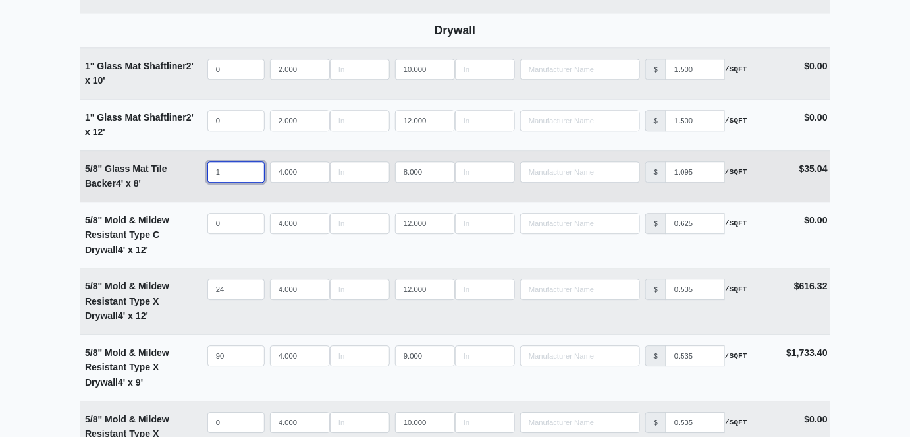
type input "12"
select select
type input "128"
select select
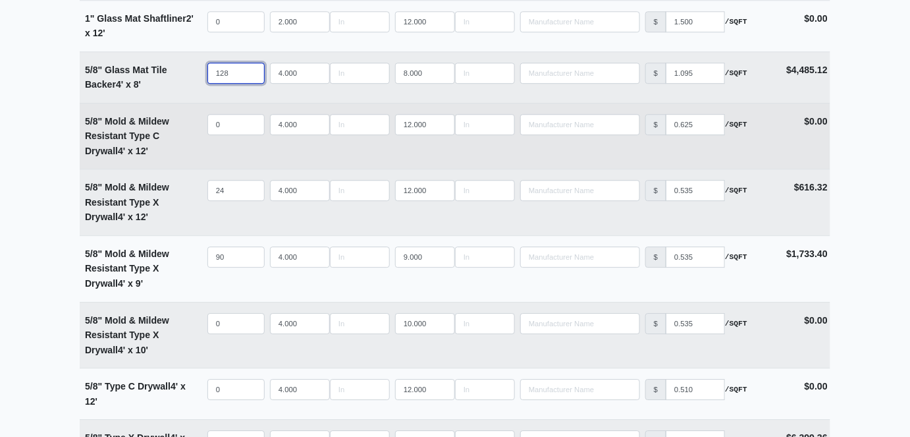
scroll to position [1197, 0]
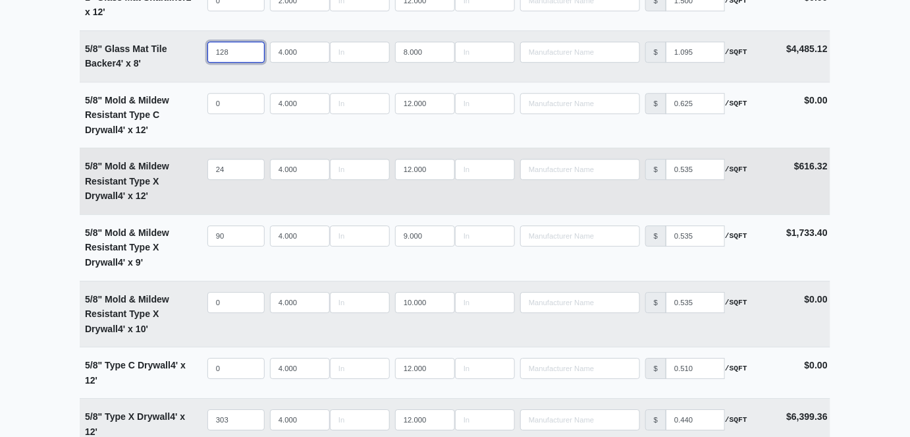
type input "128"
drag, startPoint x: 233, startPoint y: 166, endPoint x: 199, endPoint y: 166, distance: 34.2
click at [199, 166] on tr "5/8" Mold & Mildew Resistant Type X Drywall 4' x 12' Qty 24 Width 4.000 Length …" at bounding box center [455, 180] width 751 height 67
type input "4"
select select
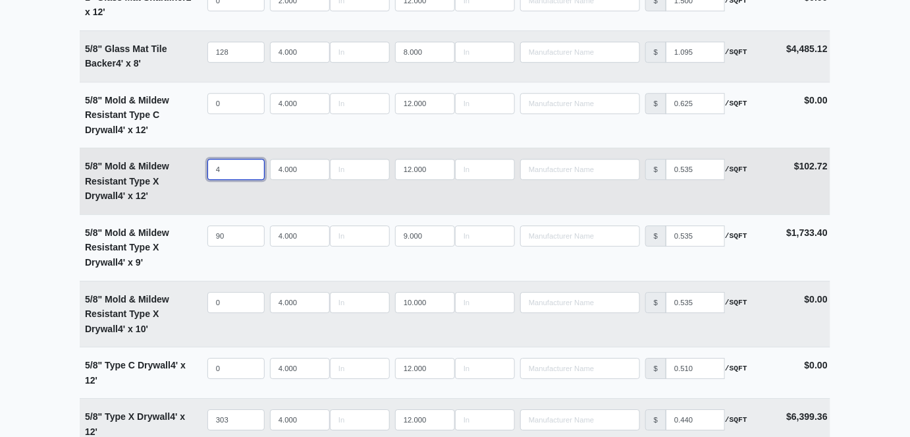
type input "46"
select select
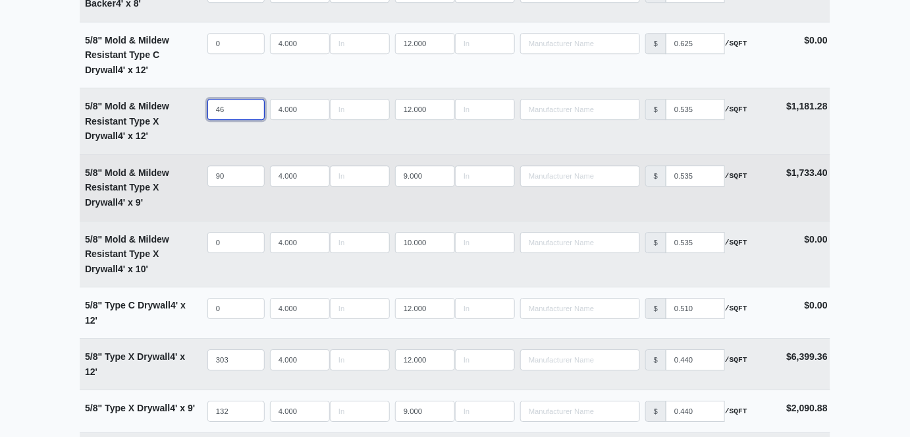
type input "46"
drag, startPoint x: 229, startPoint y: 172, endPoint x: 205, endPoint y: 173, distance: 23.7
click at [205, 173] on td "Qty 90" at bounding box center [236, 188] width 63 height 66
type input "5"
select select
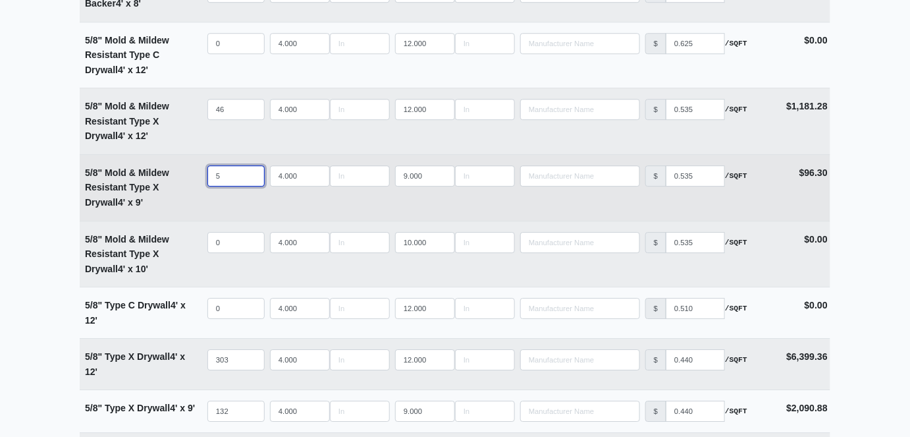
type input "55"
select select
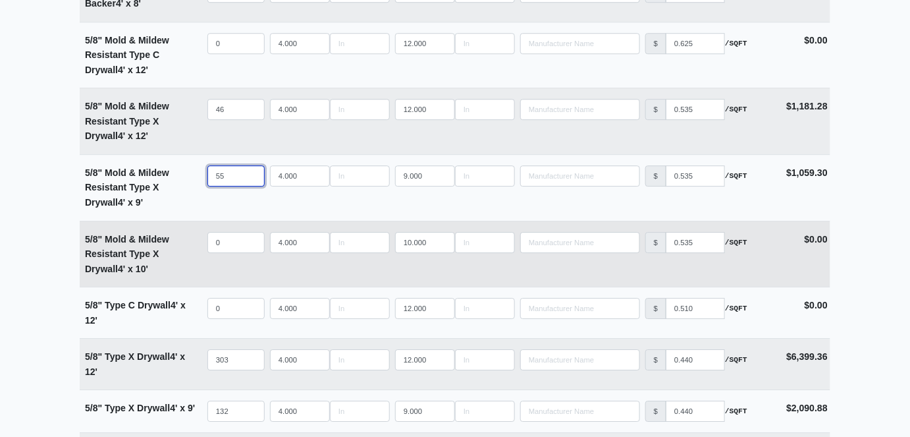
type input "55"
click at [441, 242] on input "9" at bounding box center [425, 242] width 60 height 21
type input "8"
click at [441, 242] on input "8" at bounding box center [425, 242] width 60 height 21
click at [233, 243] on input "quantity" at bounding box center [235, 242] width 57 height 21
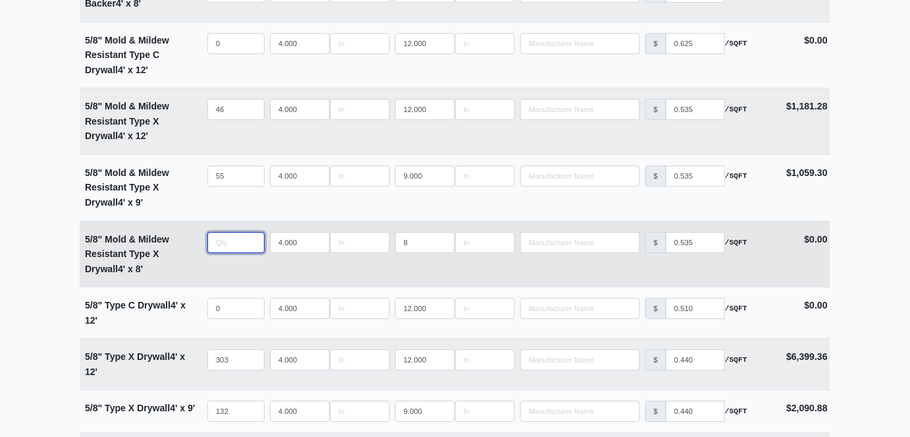
type input "1"
select select
type input "15"
select select
type input "153"
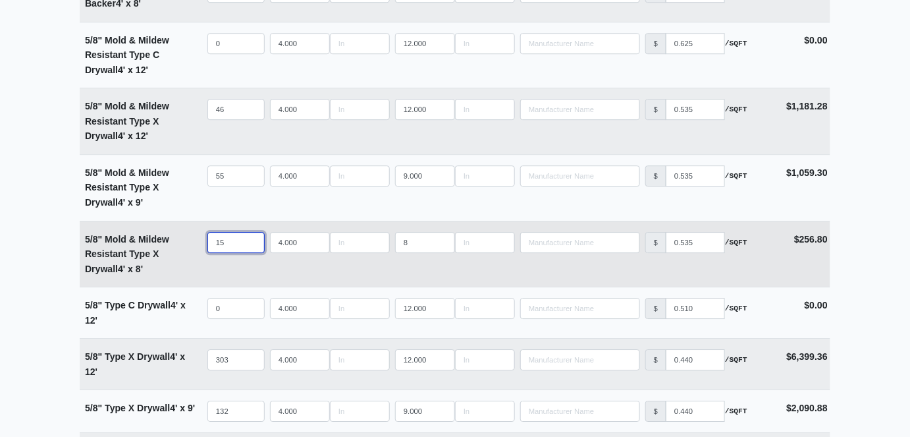
select select
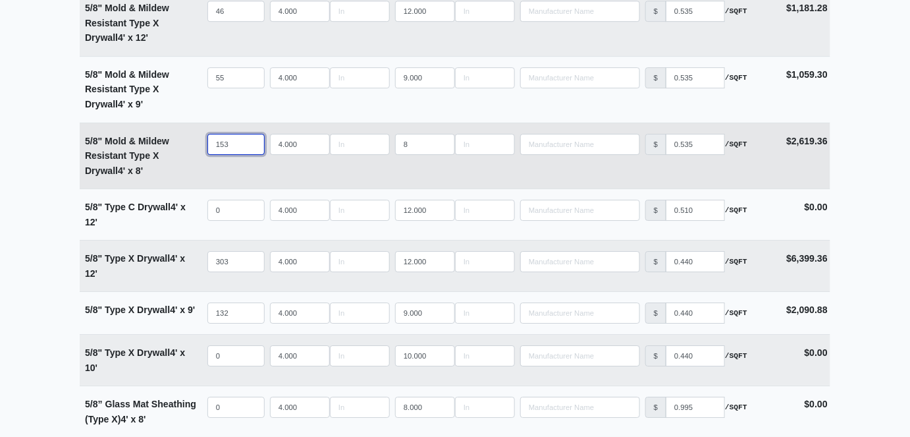
scroll to position [1376, 0]
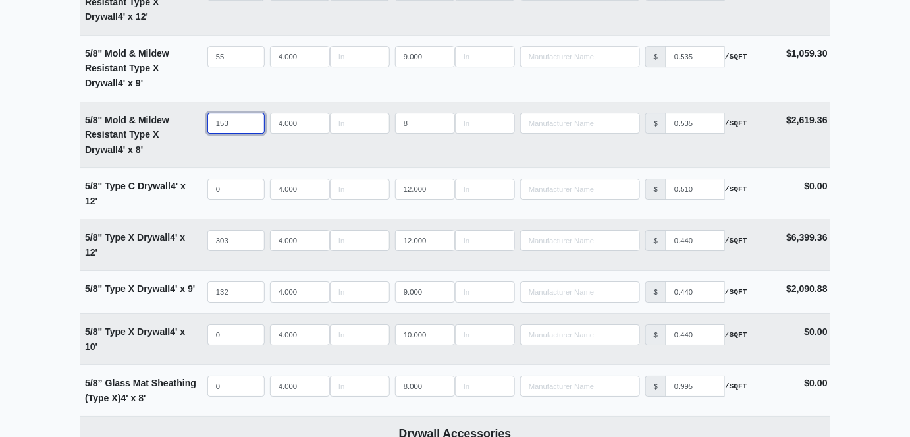
type input "153"
drag, startPoint x: 232, startPoint y: 239, endPoint x: 207, endPoint y: 235, distance: 25.3
click at [207, 235] on input "303" at bounding box center [235, 240] width 57 height 21
type input "2"
select select
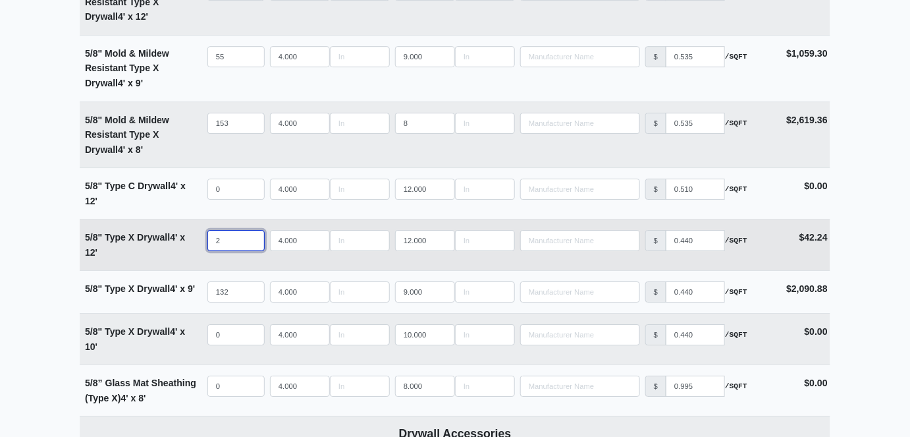
type input "28"
select select
type input "289"
select select
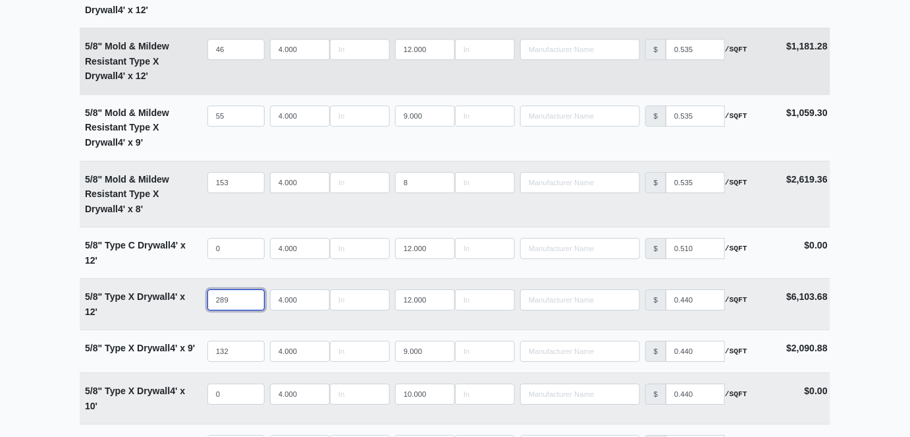
scroll to position [1436, 0]
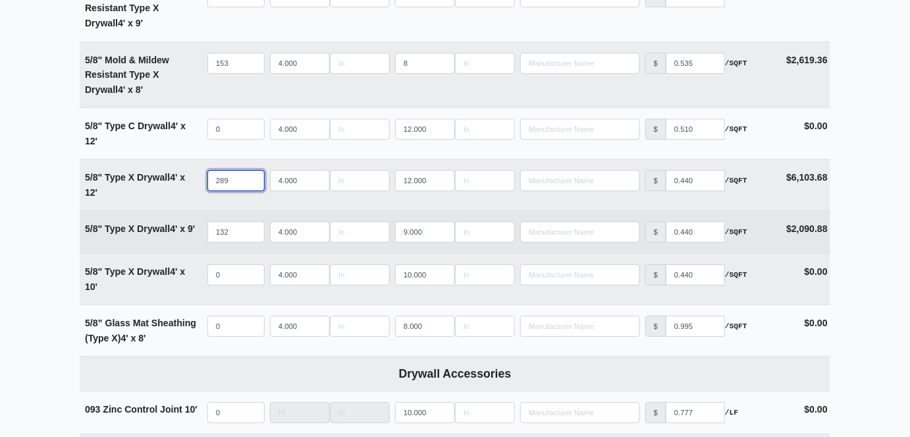
type input "289"
drag, startPoint x: 236, startPoint y: 230, endPoint x: 211, endPoint y: 229, distance: 25.0
click at [211, 229] on input "132" at bounding box center [235, 231] width 57 height 21
type input "6"
select select
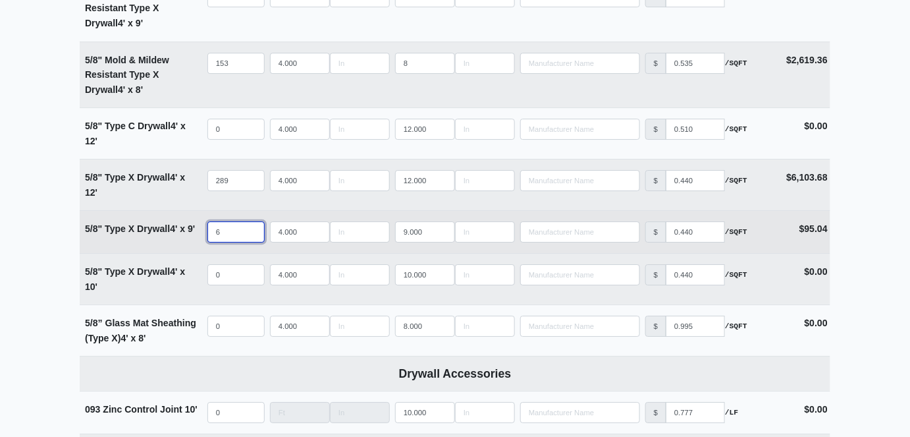
type input "66"
select select
type input "663"
select select
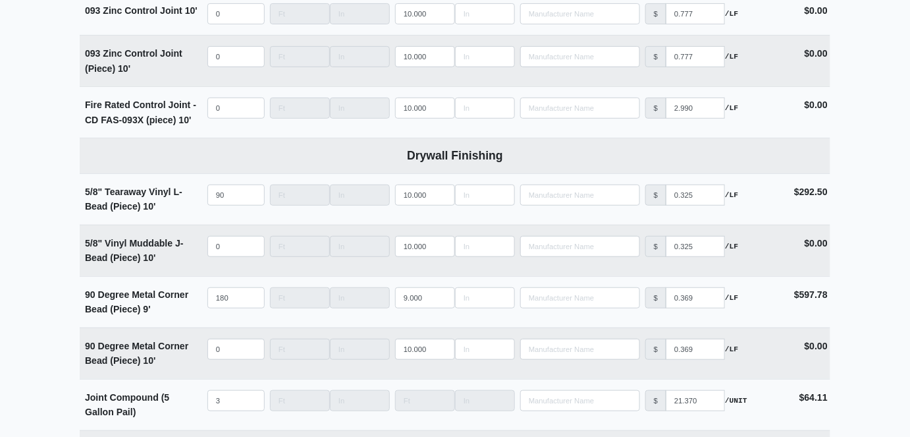
scroll to position [1856, 0]
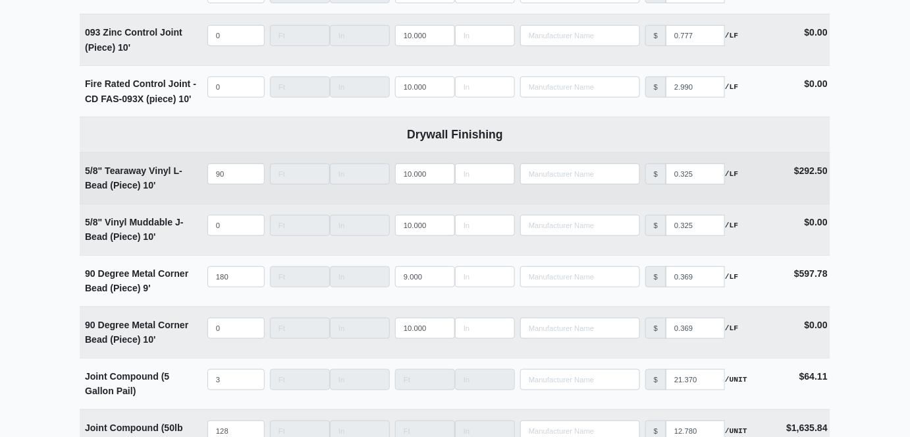
type input "663"
drag, startPoint x: 232, startPoint y: 173, endPoint x: 194, endPoint y: 173, distance: 38.2
click at [194, 173] on tr "5/8" Tearaway Vinyl L-Bead (Piece) 10' Qty 90 Width Length 10.000 Manufacturer …" at bounding box center [455, 177] width 751 height 51
type input "1"
select select
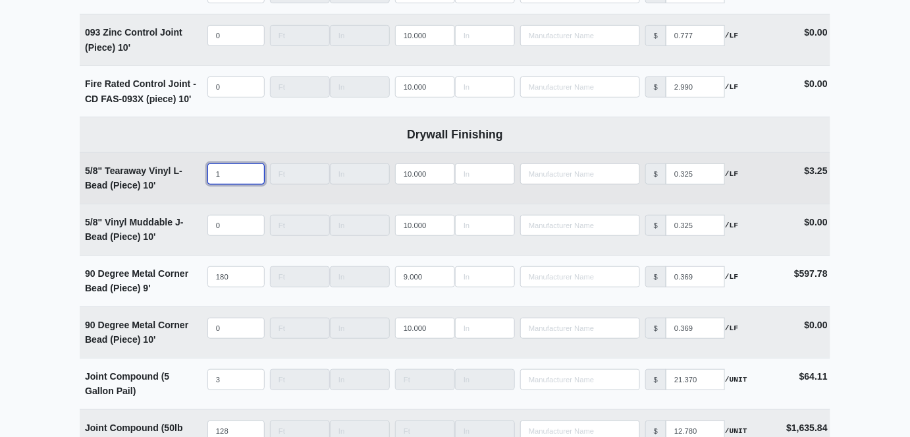
type input "12"
select select
type input "120"
select select
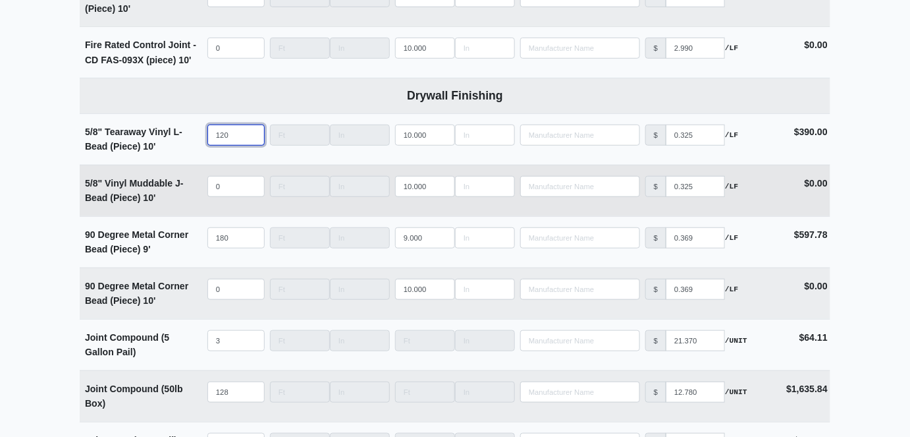
scroll to position [1916, 0]
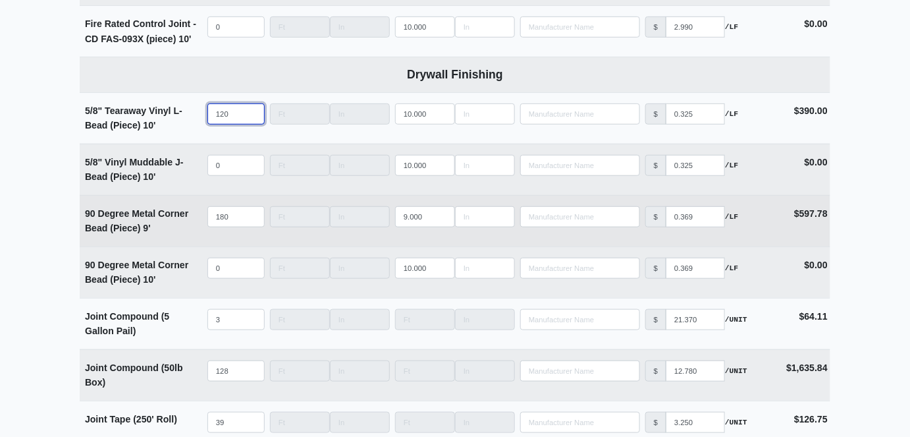
type input "120"
drag, startPoint x: 237, startPoint y: 215, endPoint x: 190, endPoint y: 211, distance: 46.9
click at [190, 211] on tr "90 Degree Metal Corner Bead (Piece) 9' Qty 180 Width Length 9.000 Manufacturer …" at bounding box center [455, 220] width 751 height 51
type input "2"
select select
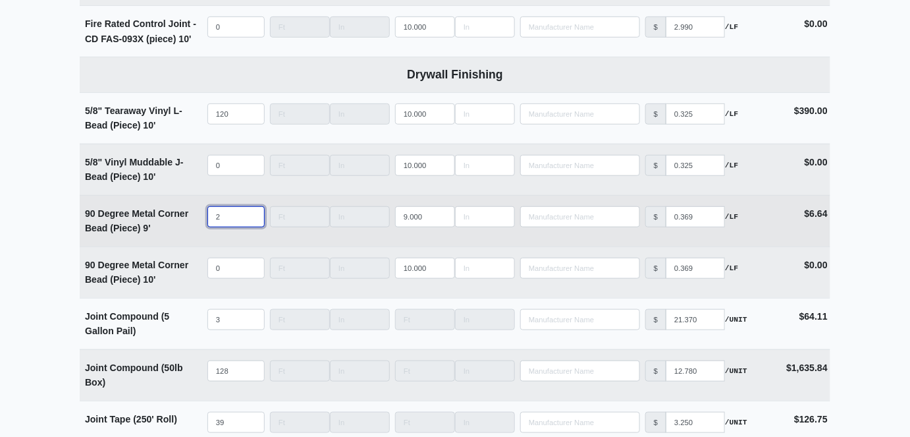
type input "26"
select select
type input "260"
select select
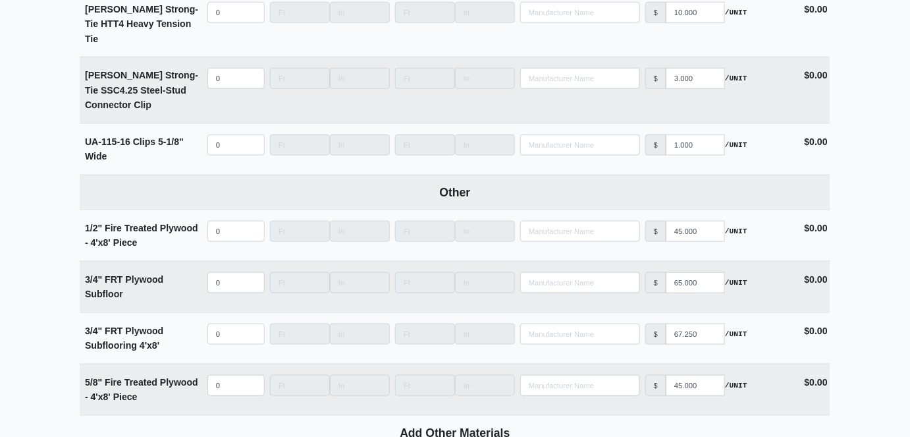
scroll to position [7324, 0]
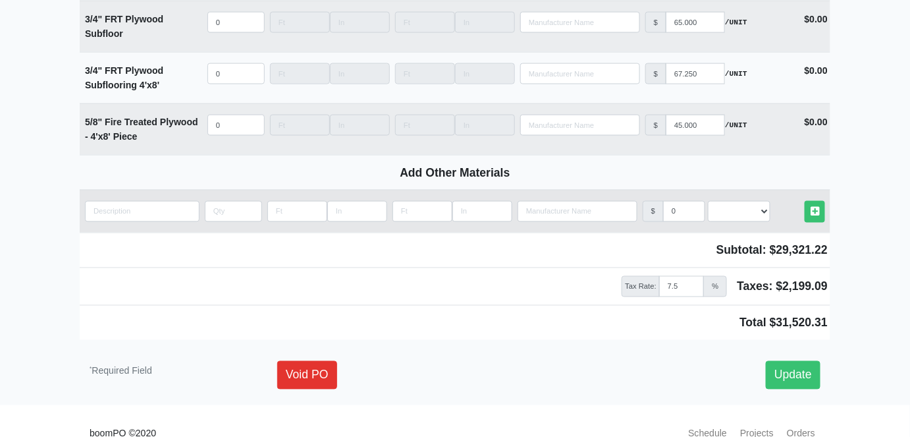
type input "260"
click at [167, 201] on input "quantity" at bounding box center [142, 211] width 115 height 21
type input "1"
select select
type input "1/"
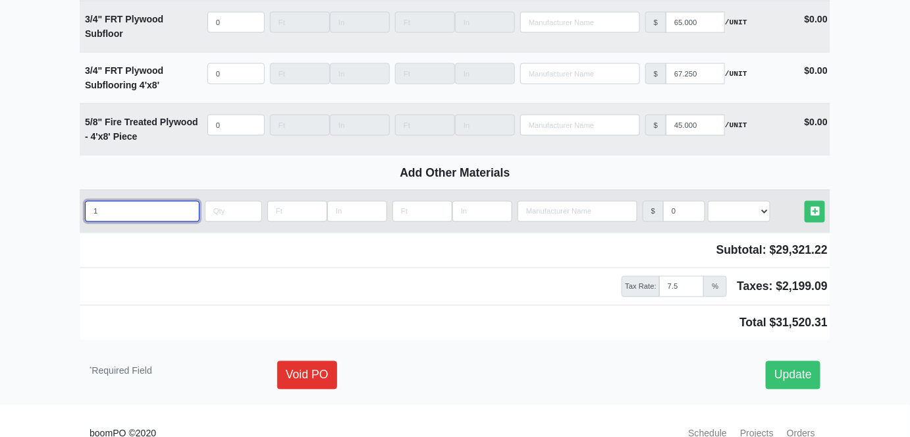
select select
type input "1/4"
select select
type input "1/4""
select select
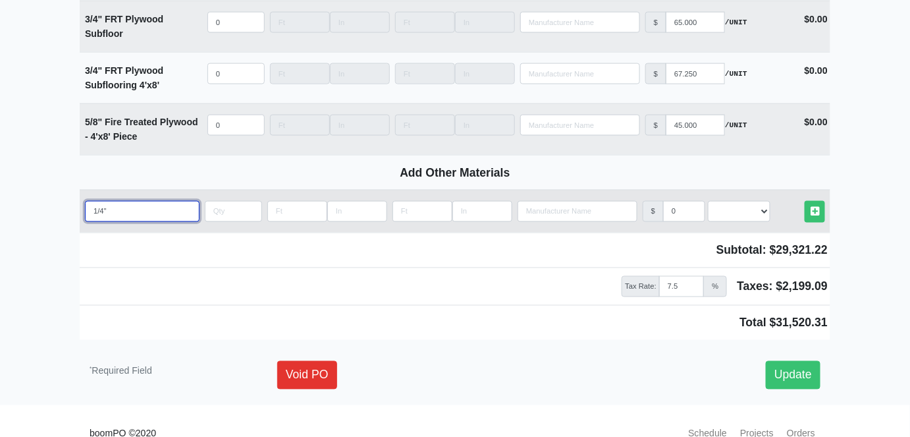
type input "1/4""
select select
type input "1/4" T"
select select
type input "1/4" Ty"
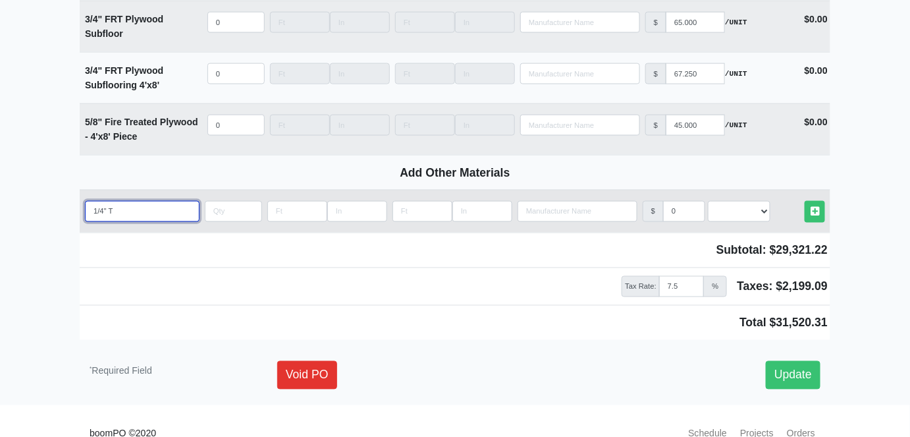
select select
type input "1/4" Typ"
select select
type input "1/4" Type"
select select
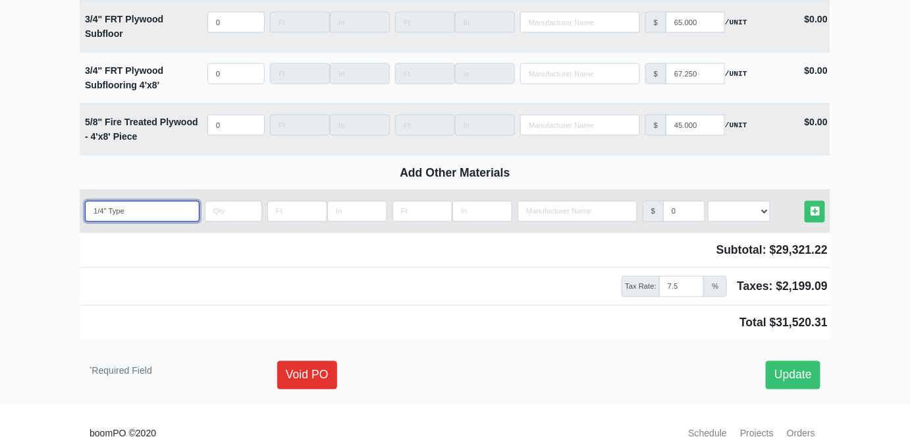
type input "1/4" Type"
select select
type input "1/4" Type M"
select select
type input "1/4" Type MR"
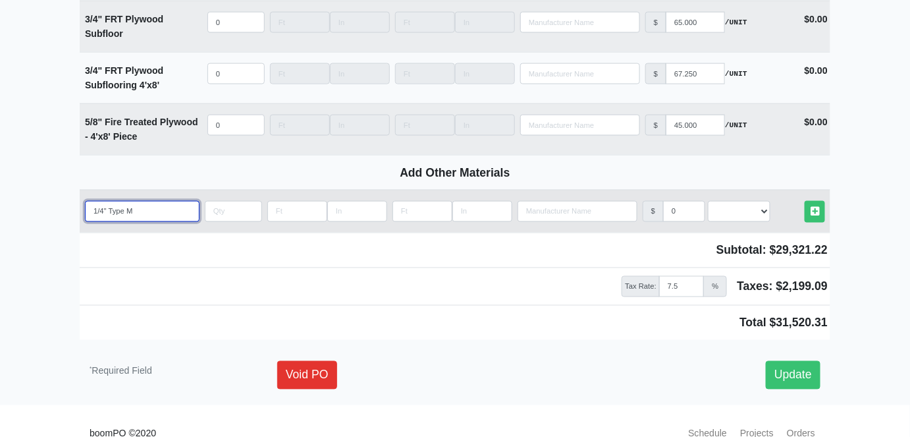
select select
type input "1/4" Type MR"
select select
type input "1/4" Type MR B"
select select
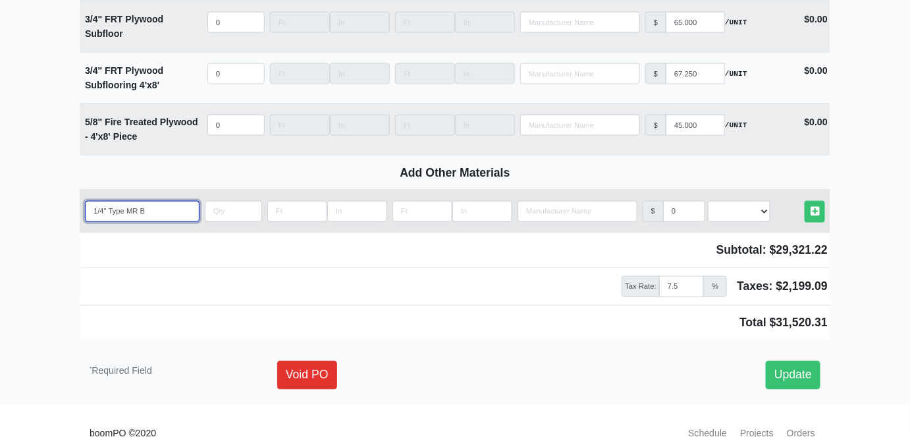
type input "1/4" Type MR Bo"
select select
type input "1/4" Type MR Boa"
select select
type input "1/4" Type MR Boar"
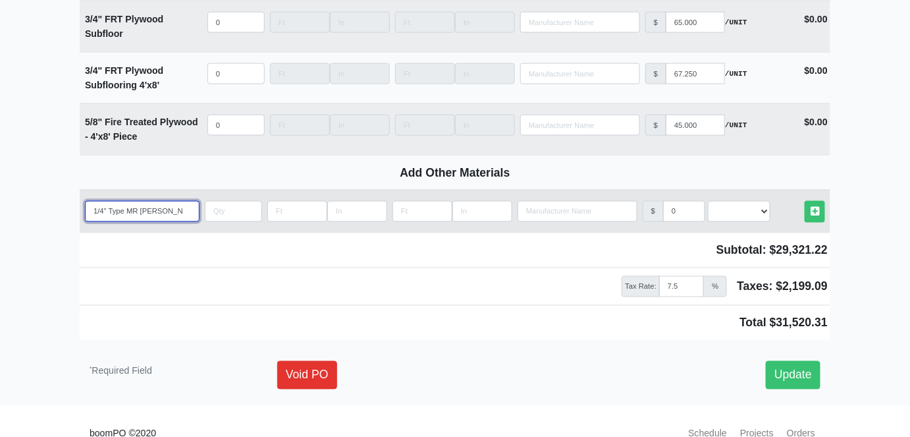
select select
type input "1/4" Type MR Board"
select select
type input "1/4" Type MR Boar"
select select
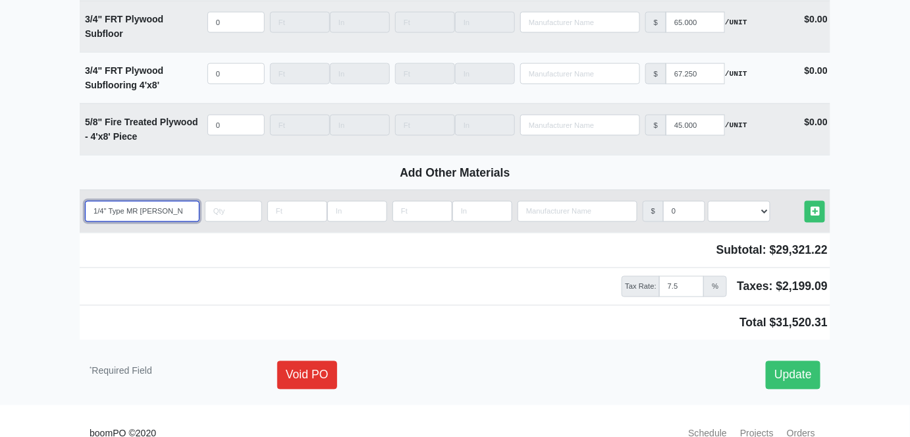
type input "1/4" Type MR Boa"
select select
type input "1/4" Type MR Bo"
select select
type input "1/4" Type MR B"
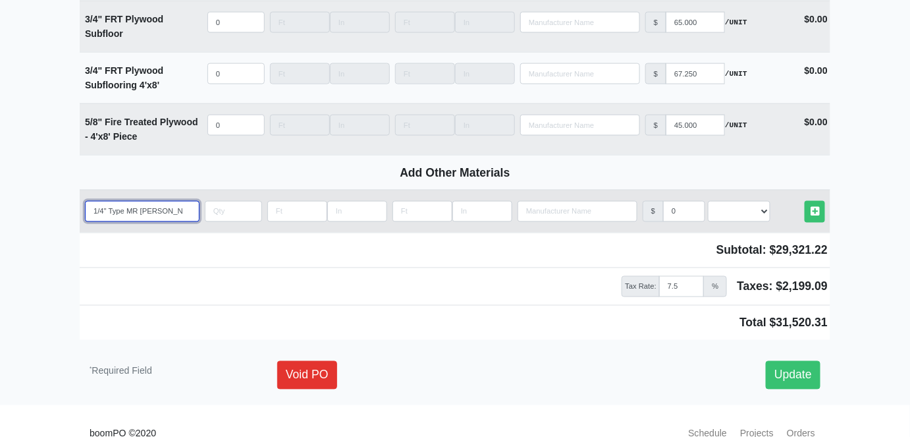
select select
type input "1/4" Type MR"
select select
type input "1/4" Type MR G"
select select
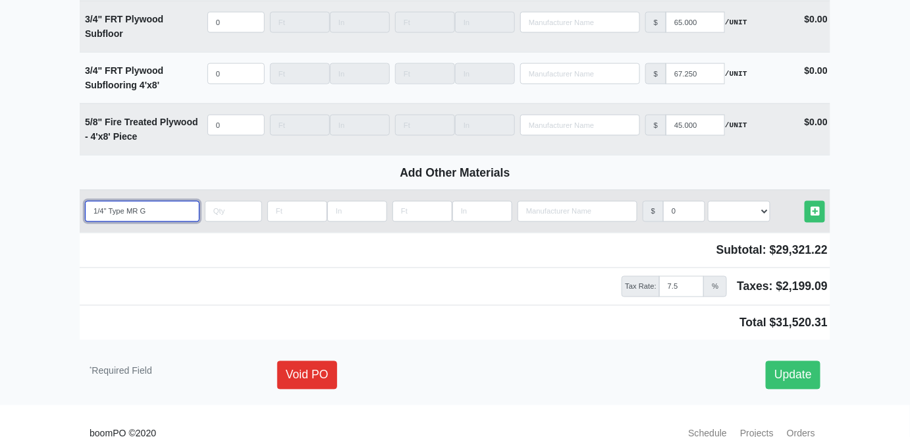
type input "1/4" Type MR Gy"
select select
type input "1/4" Type MR Gyp"
select select
type input "1/4" Type MR Gypb"
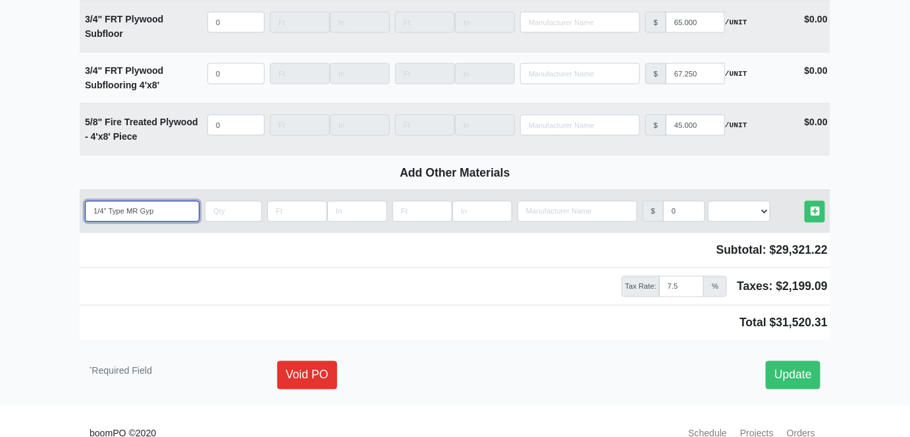
select select
type input "1/4" Type MR Gypbo"
select select
type input "1/4" Type MR Gypboa"
select select
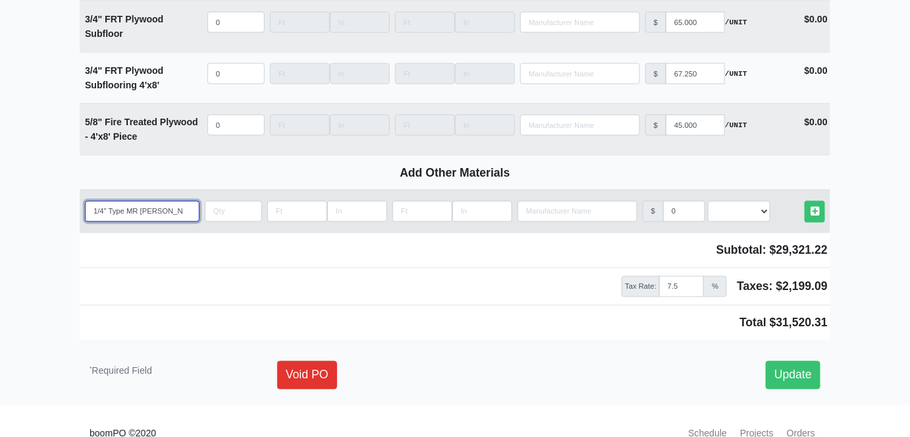
type input "1/4" Type MR Gypboar"
select select
type input "1/4" Type MR Gypboard"
select select
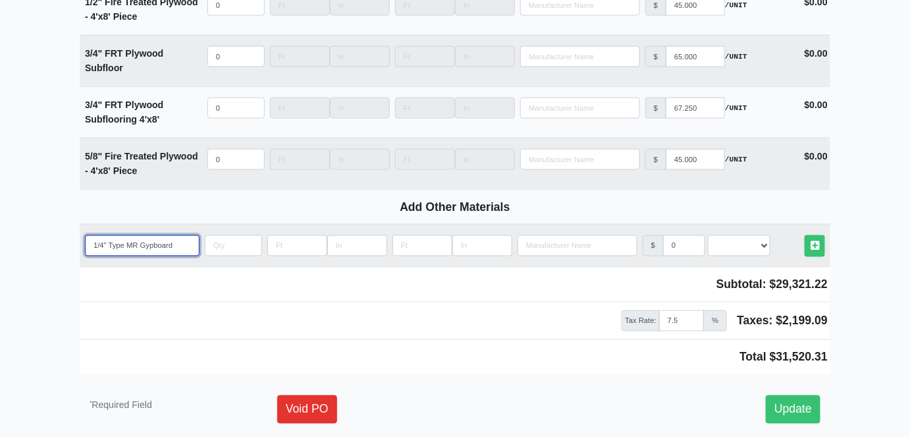
scroll to position [7308, 0]
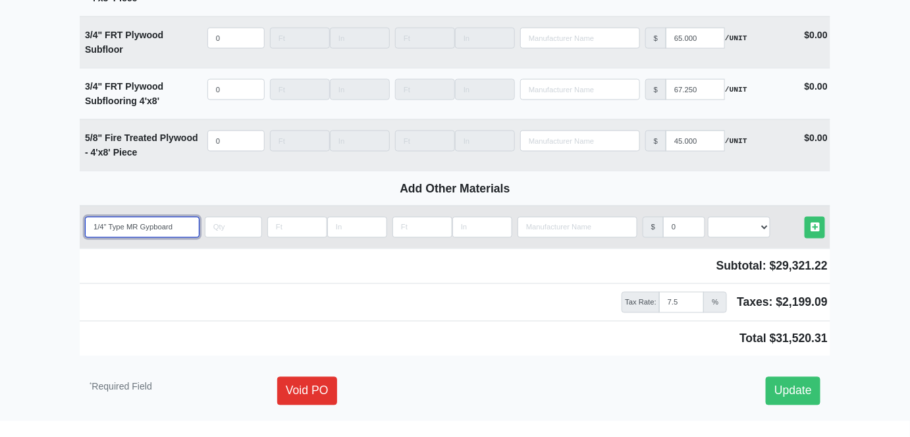
type input "1/4" Type MR Gypboard"
click at [291, 217] on input "Length" at bounding box center [297, 227] width 60 height 21
type input "4"
select select
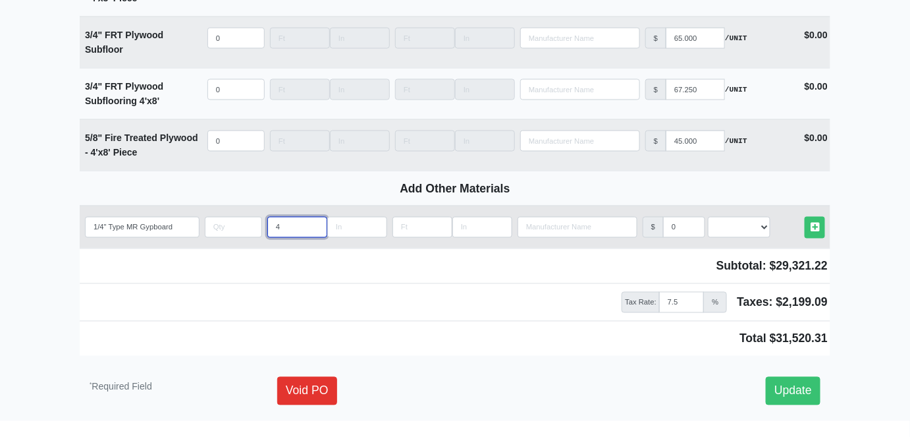
type input "4"
click at [419, 217] on input "Length" at bounding box center [422, 227] width 60 height 21
type input "1"
select select
type input "12"
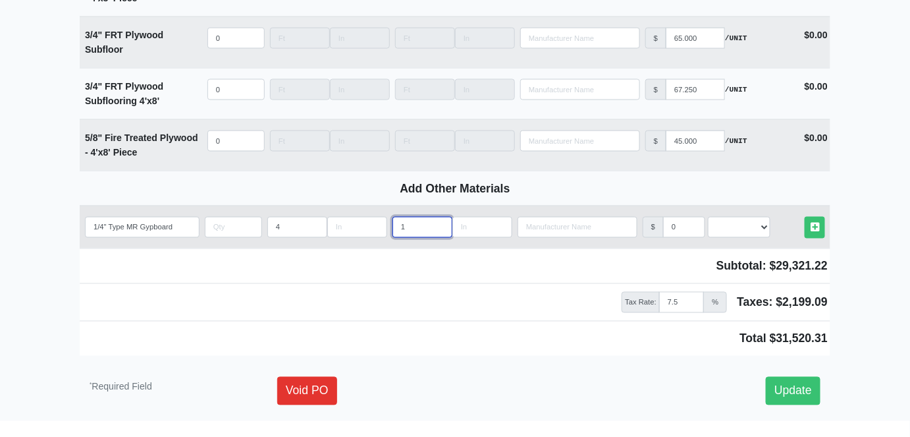
select select
type input "12"
click at [211, 217] on input "quantity" at bounding box center [233, 227] width 57 height 21
type input "7"
select select
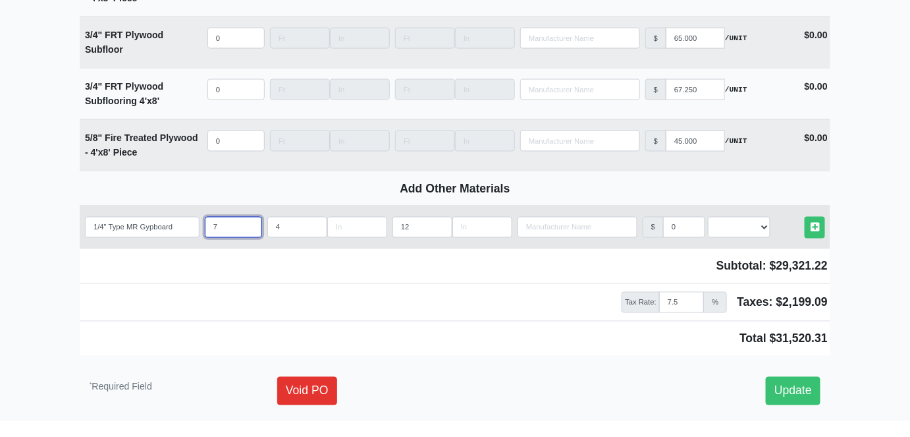
type input "77"
select select
type input "77"
click at [670, 217] on input "0" at bounding box center [684, 227] width 42 height 21
type input ".0"
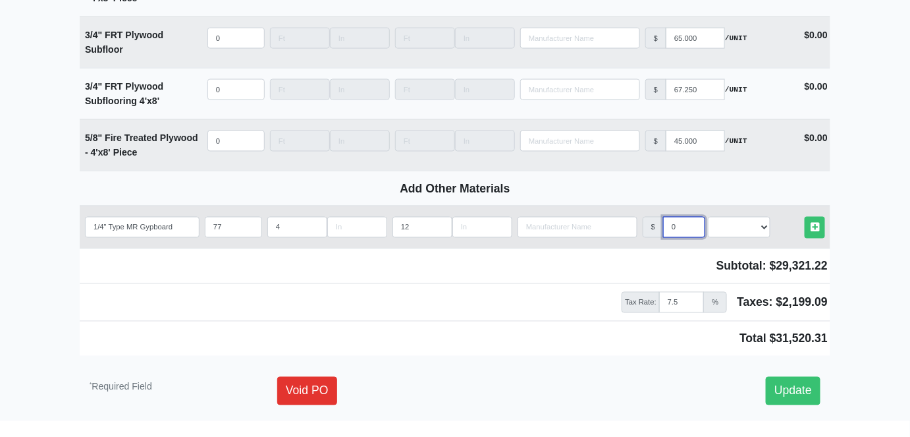
select select
type input ".70"
select select
type input ".750"
select select
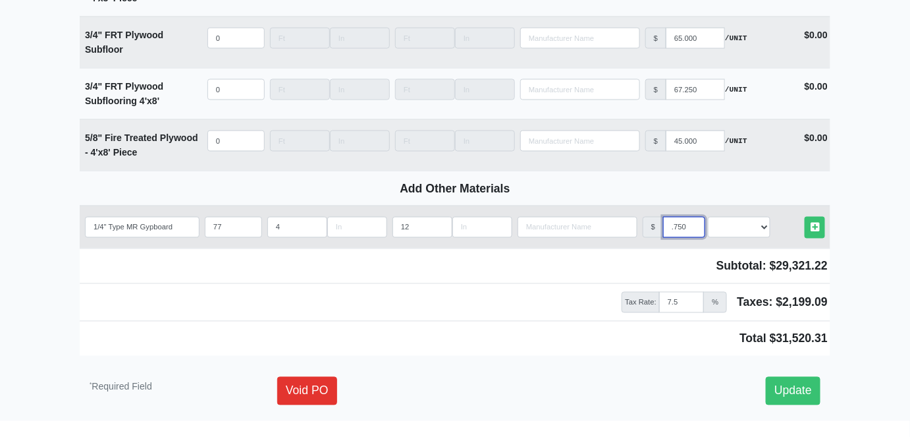
type input ".750"
click at [764, 217] on select "Select an Option! UNIT MLF LF MSQFT SQFT" at bounding box center [739, 227] width 63 height 21
select select "0"
click at [708, 217] on select "Select an Option! UNIT MLF LF MSQFT SQFT" at bounding box center [739, 227] width 63 height 21
click at [815, 223] on icon at bounding box center [815, 228] width 9 height 10
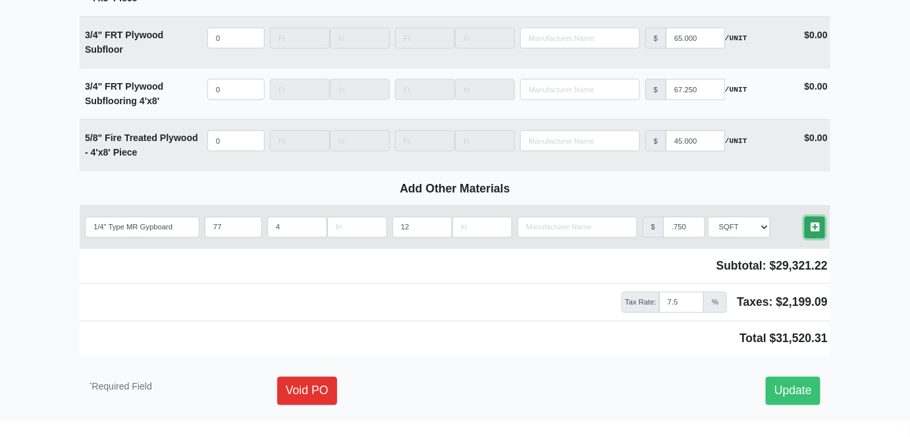
type input "77"
type input "4"
type input "12"
type input ".750"
type input "65.000"
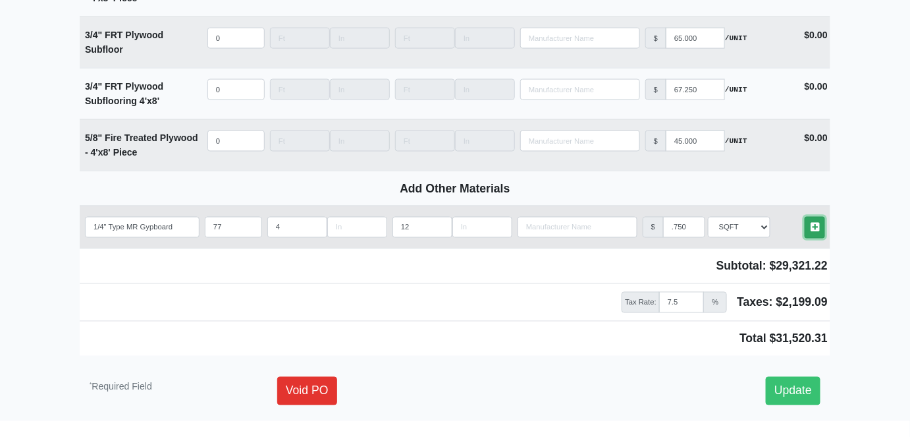
type input "67.250"
select select
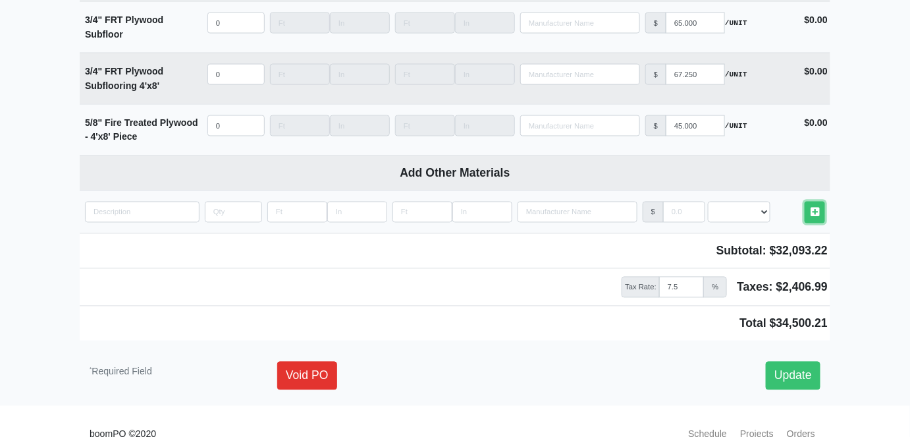
scroll to position [7375, 0]
click at [799, 361] on link "Update" at bounding box center [793, 375] width 55 height 28
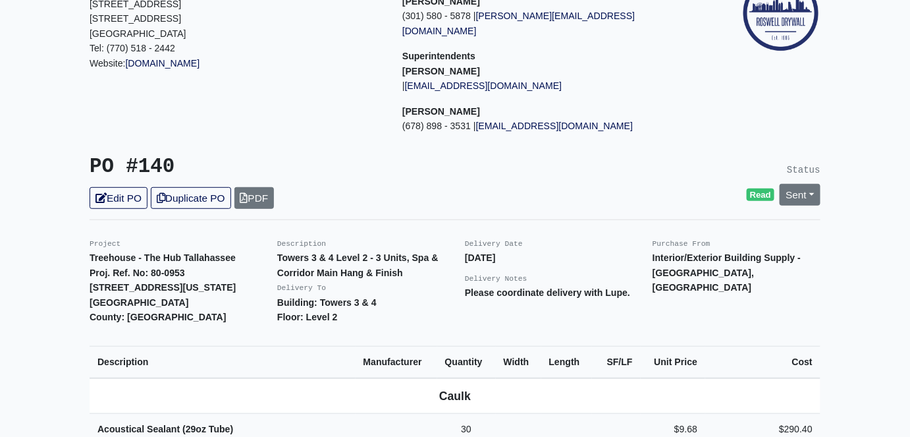
scroll to position [119, 0]
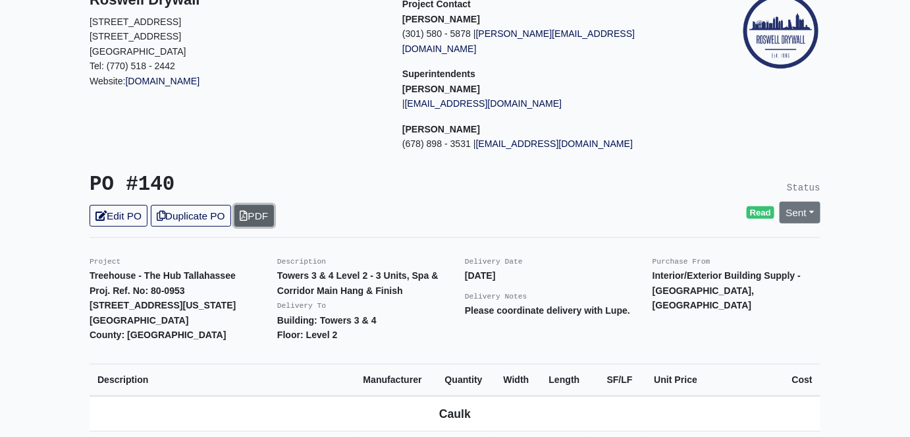
click at [265, 205] on link "PDF" at bounding box center [254, 216] width 40 height 22
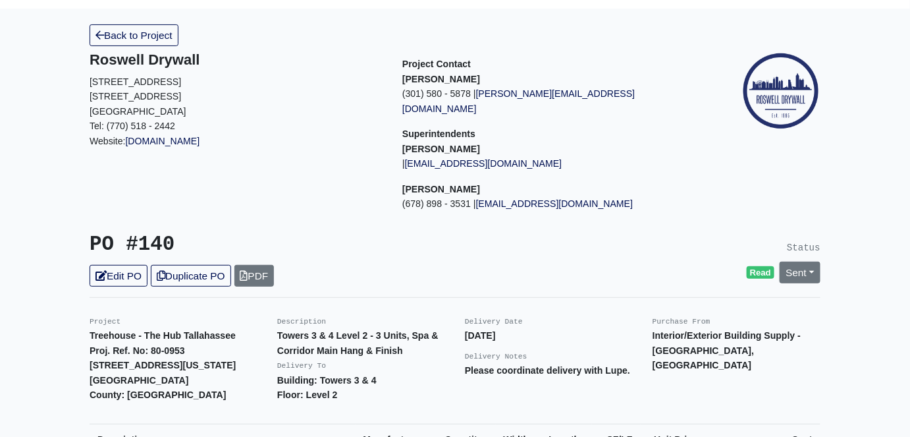
scroll to position [0, 0]
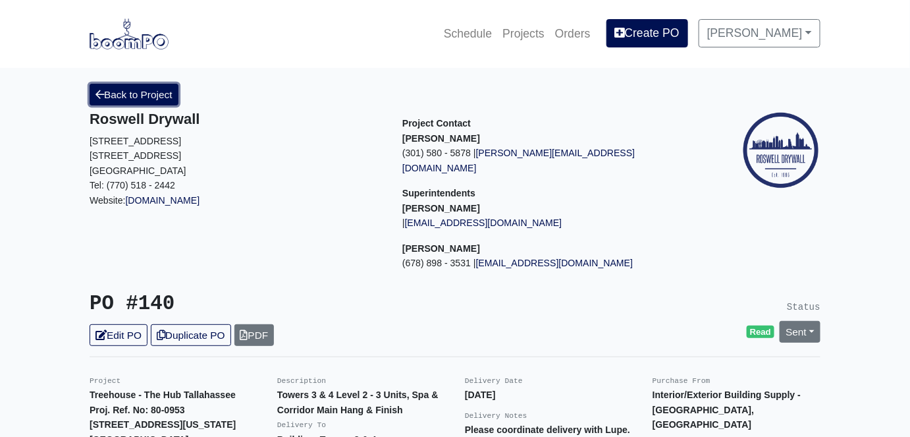
click at [158, 96] on link "Back to Project" at bounding box center [134, 95] width 89 height 22
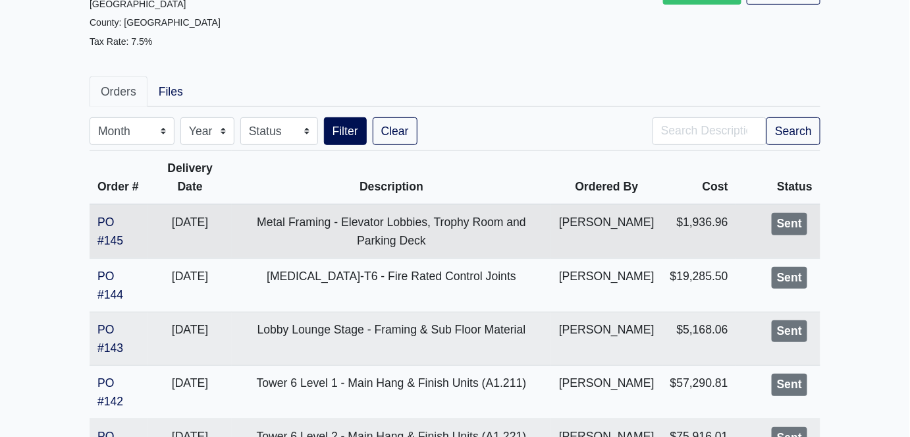
scroll to position [179, 0]
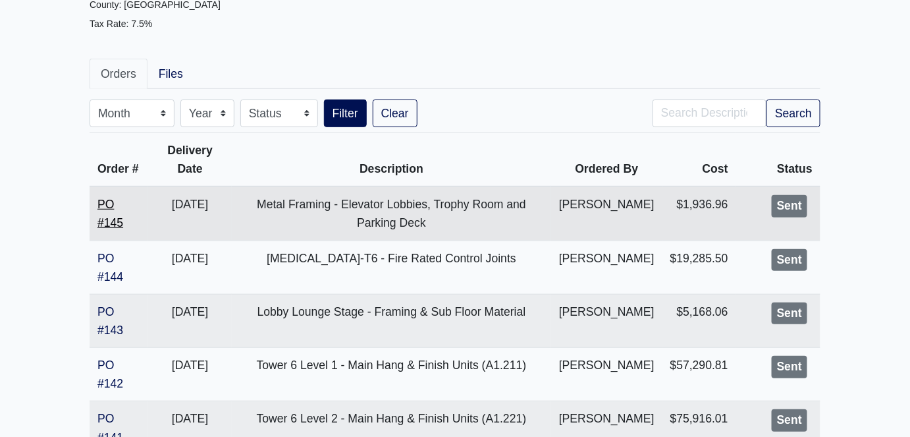
click at [107, 229] on link "PO #145" at bounding box center [110, 214] width 26 height 32
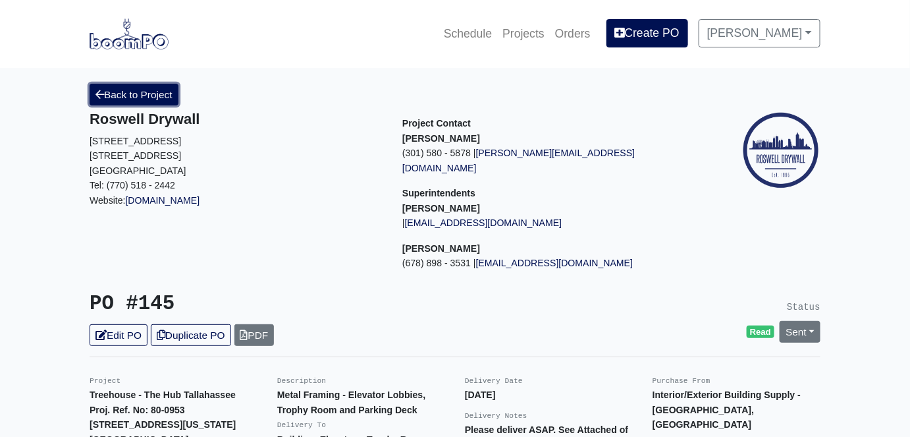
click at [139, 99] on link "Back to Project" at bounding box center [134, 95] width 89 height 22
